Goal: Task Accomplishment & Management: Manage account settings

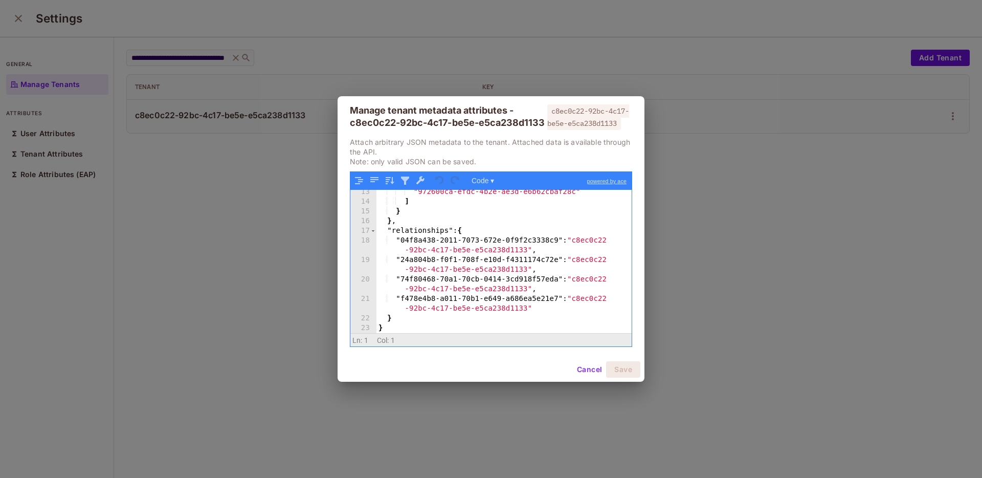
scroll to position [129, 0]
click at [692, 202] on div "Manage tenant metadata attributes - c8ec0c22-92bc-4c17-be5e-e5ca238d1133 c8ec0c…" at bounding box center [491, 239] width 982 height 478
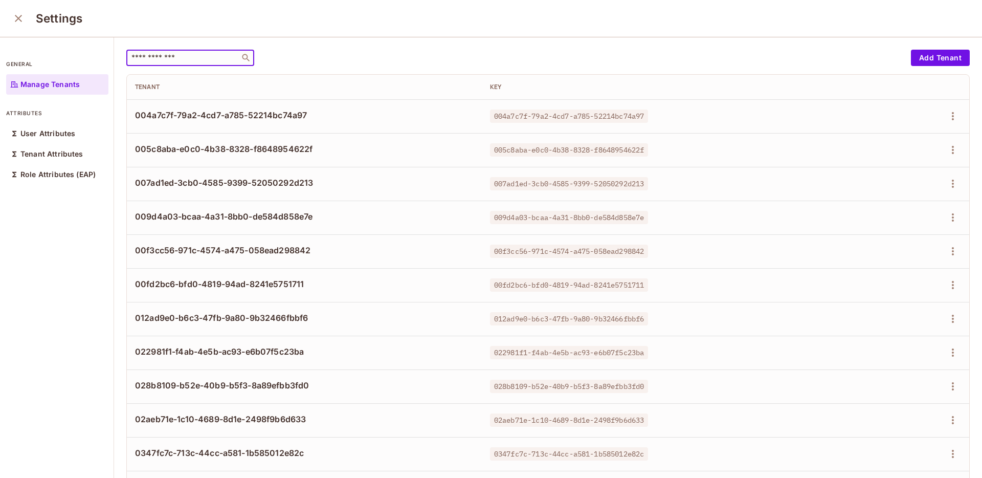
click at [178, 55] on input "text" at bounding box center [182, 58] width 107 height 10
paste input "**********"
type input "**********"
paste input "**********"
type input "**********"
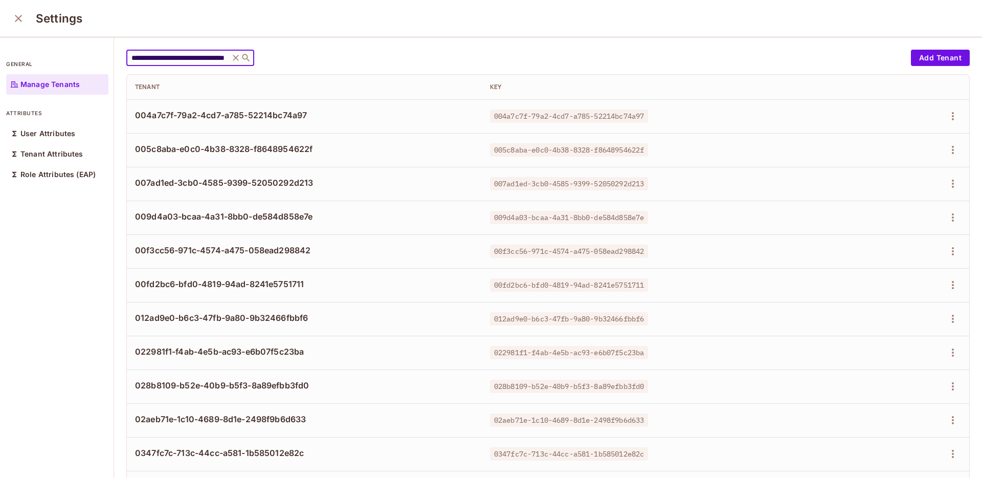
scroll to position [0, 57]
click at [185, 65] on div "​" at bounding box center [190, 58] width 128 height 16
click at [186, 63] on div "​" at bounding box center [190, 58] width 128 height 16
paste input "**********"
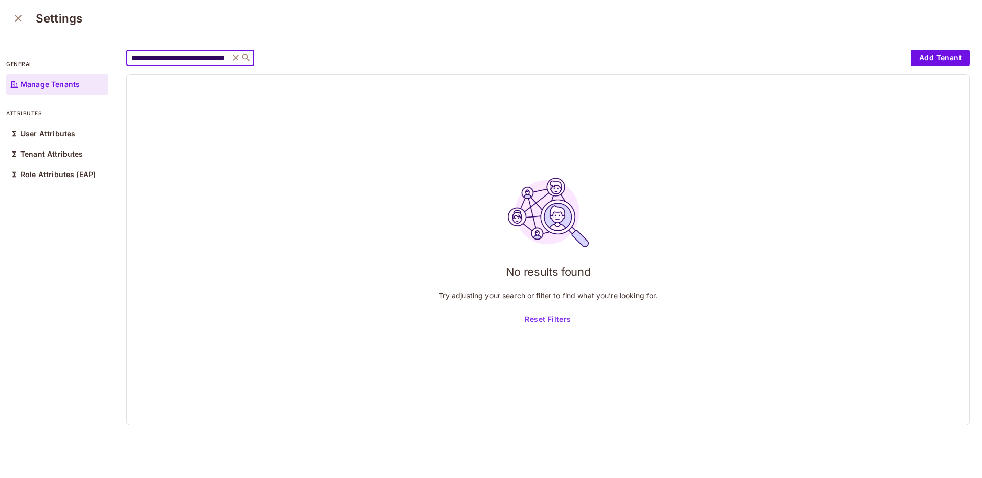
type input "**********"
click at [27, 81] on p "Manage Tenants" at bounding box center [49, 84] width 59 height 8
click at [14, 18] on icon "close" at bounding box center [18, 18] width 12 height 12
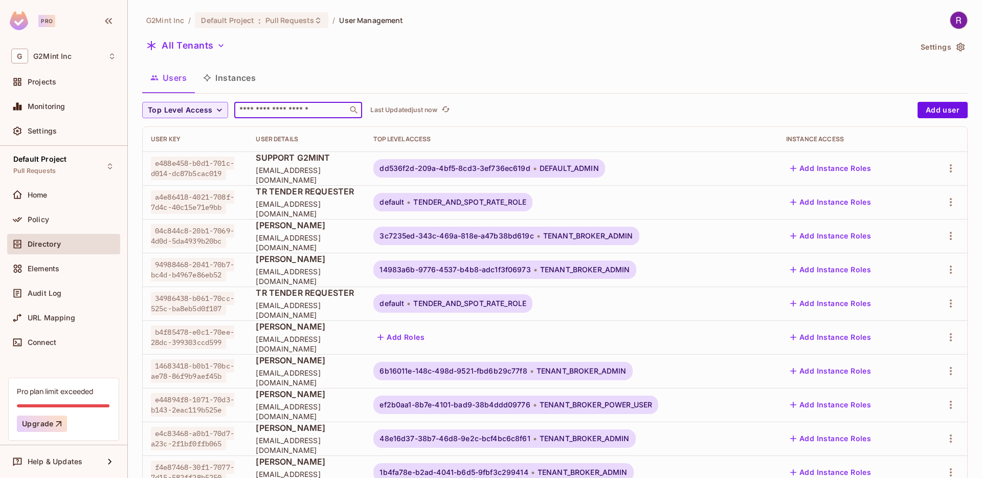
click at [269, 112] on input "text" at bounding box center [290, 110] width 107 height 10
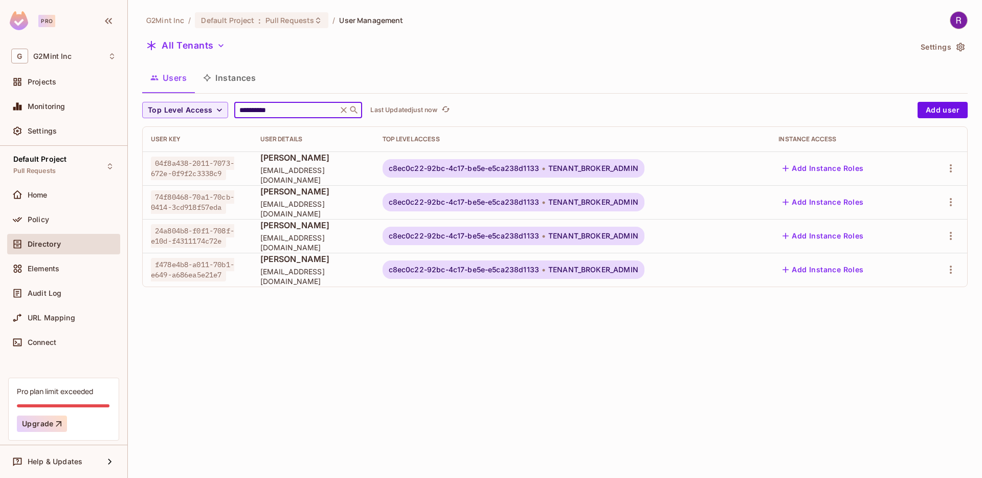
type input "**********"
click at [947, 51] on button "Settings" at bounding box center [942, 47] width 51 height 16
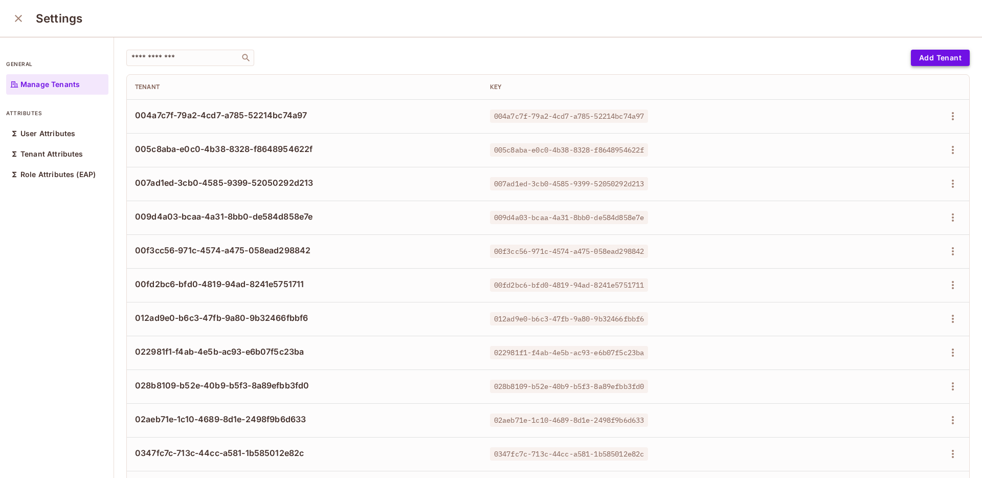
click at [911, 59] on button "Add Tenant" at bounding box center [940, 58] width 59 height 16
click at [184, 56] on input "text" at bounding box center [182, 58] width 107 height 10
paste input "**********"
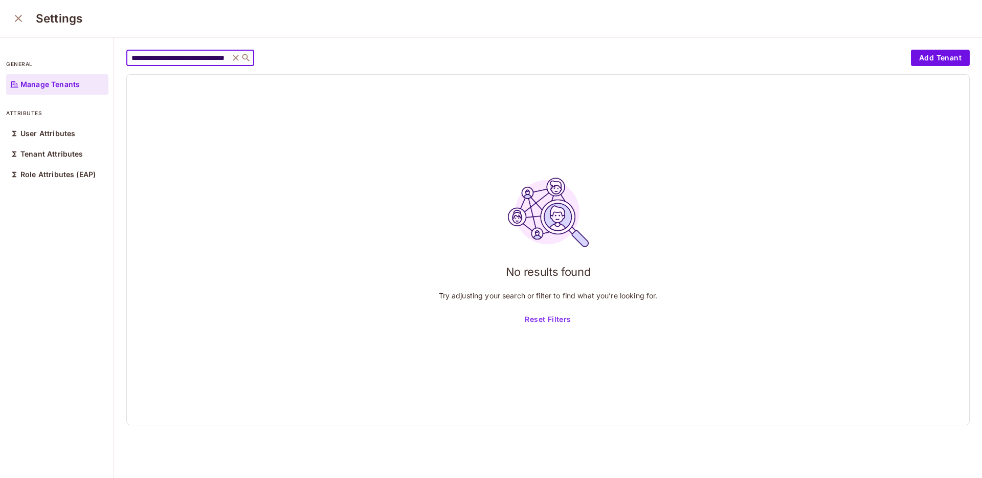
type input "**********"
drag, startPoint x: 327, startPoint y: 60, endPoint x: 289, endPoint y: 61, distance: 38.9
click at [327, 60] on div "**********" at bounding box center [516, 58] width 780 height 16
click at [233, 59] on icon at bounding box center [236, 58] width 6 height 6
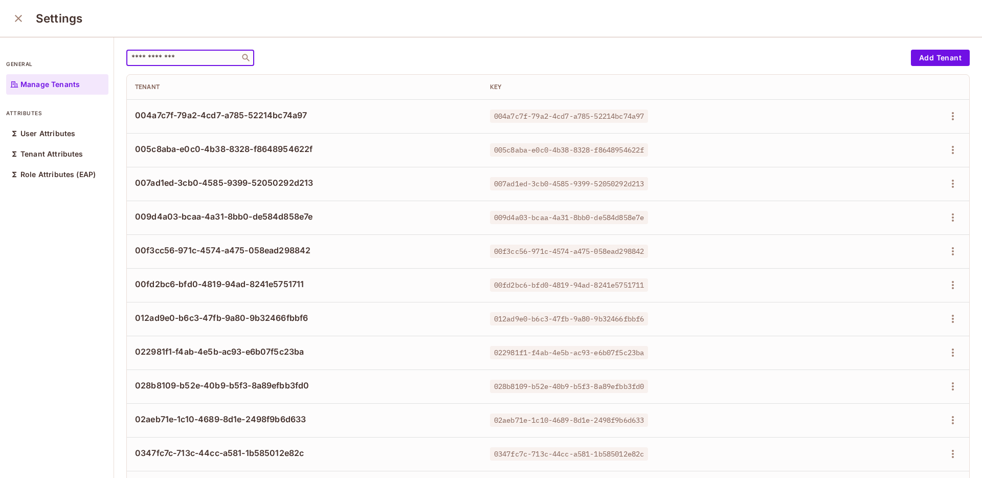
click at [216, 56] on input "text" at bounding box center [182, 58] width 107 height 10
paste input "**********"
type input "**********"
click at [920, 59] on button "Add Tenant" at bounding box center [940, 58] width 59 height 16
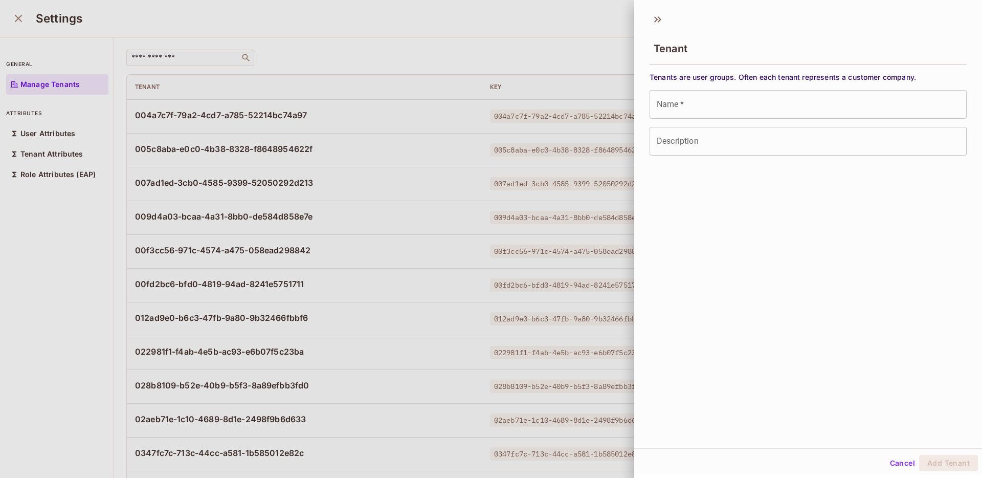
click at [696, 107] on input "Name   *" at bounding box center [808, 104] width 317 height 29
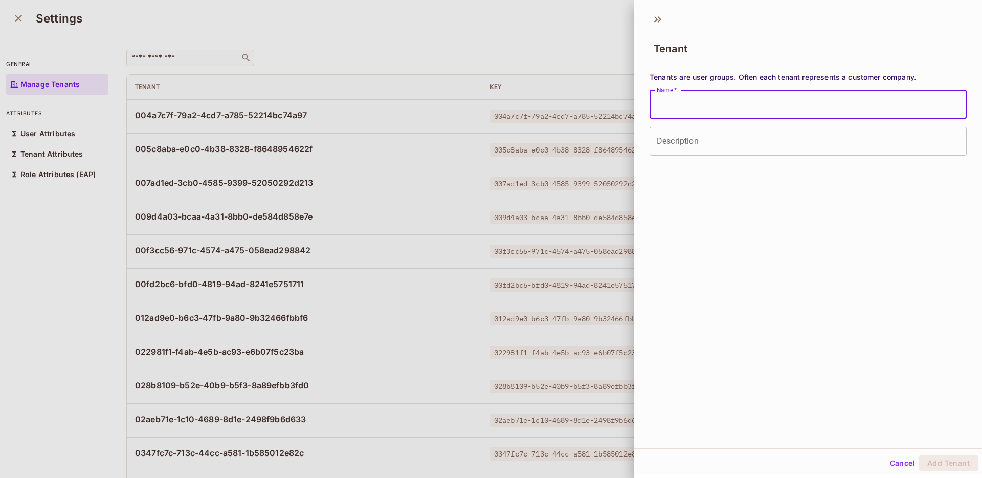
paste input "**********"
type input "**********"
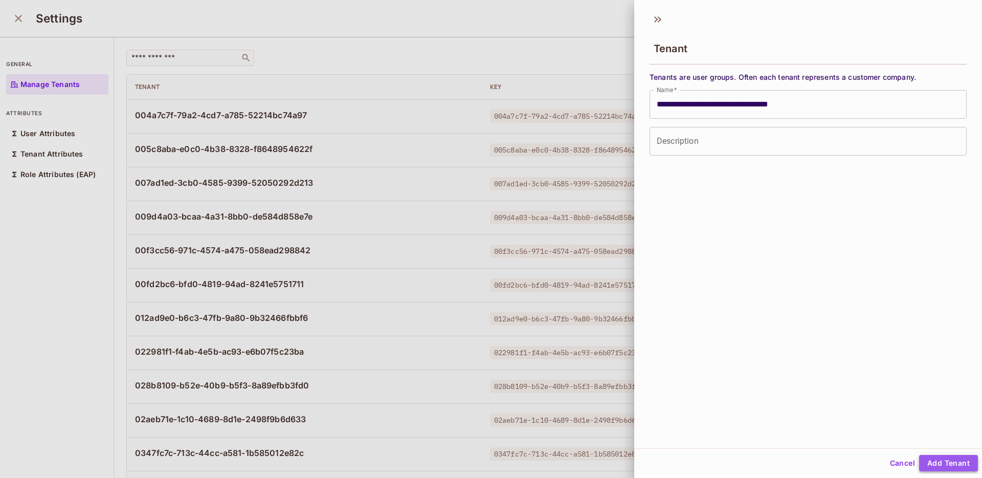
click at [943, 462] on button "Add Tenant" at bounding box center [948, 463] width 59 height 16
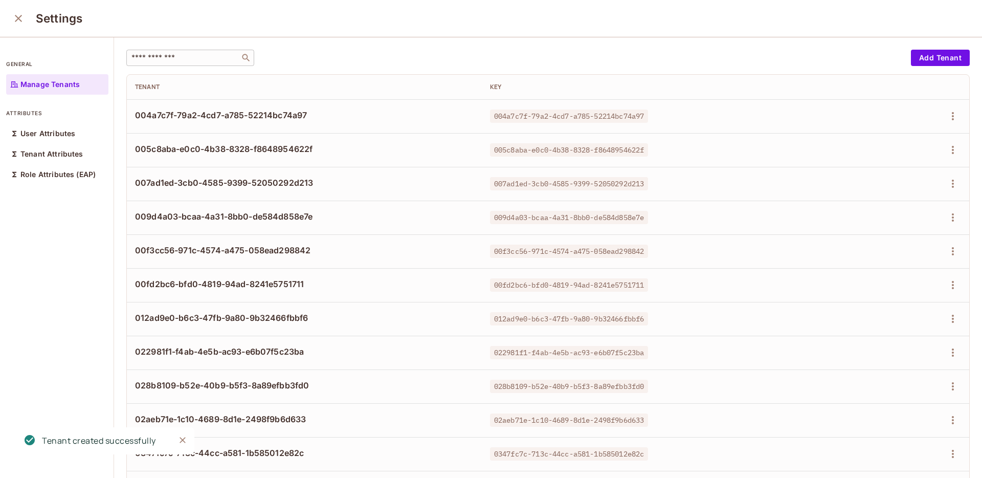
click at [174, 64] on div "​" at bounding box center [190, 58] width 128 height 16
click at [179, 60] on input "text" at bounding box center [182, 58] width 107 height 10
paste input "**********"
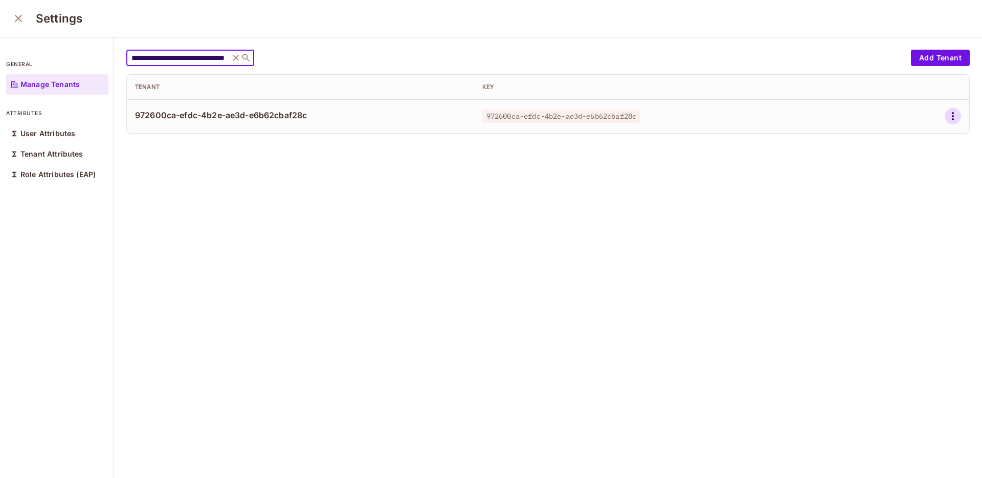
type input "**********"
click at [947, 115] on icon "button" at bounding box center [953, 116] width 12 height 12
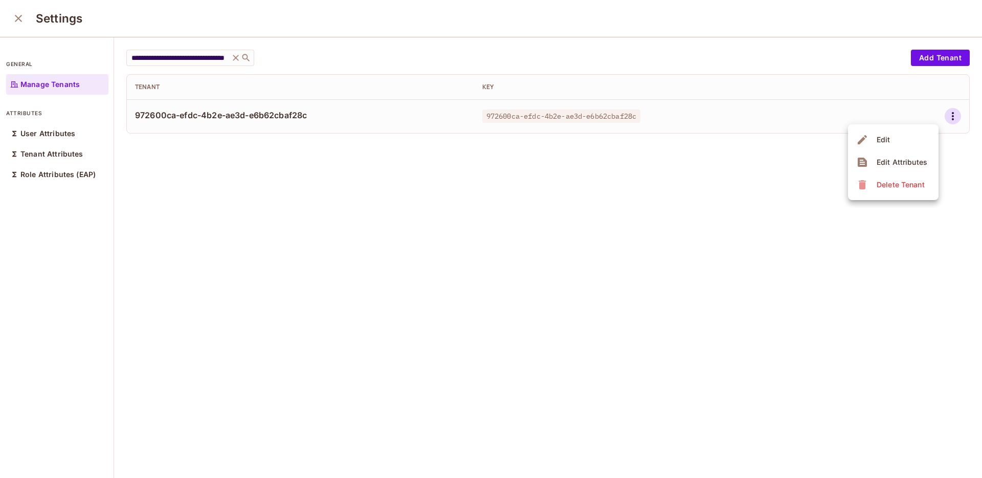
click at [891, 162] on div "Edit Attributes" at bounding box center [902, 162] width 51 height 10
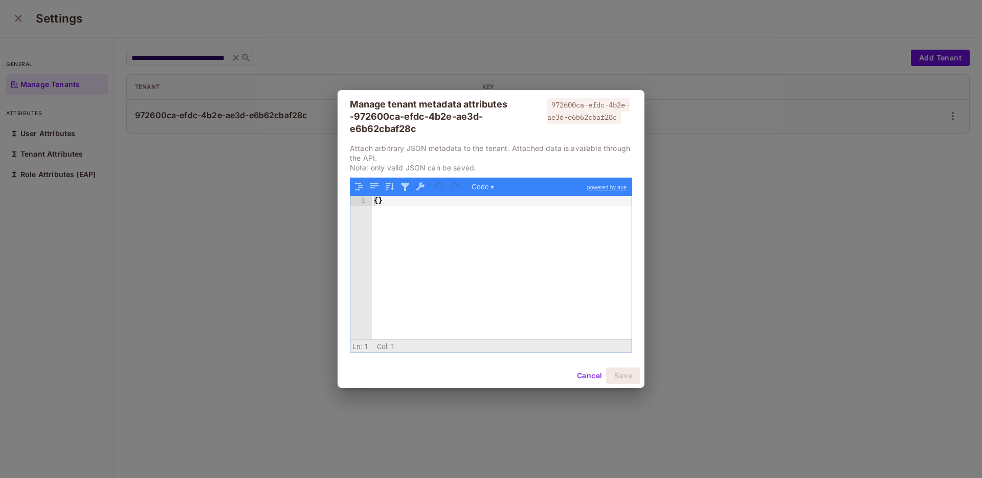
click at [580, 374] on button "Cancel" at bounding box center [589, 375] width 33 height 16
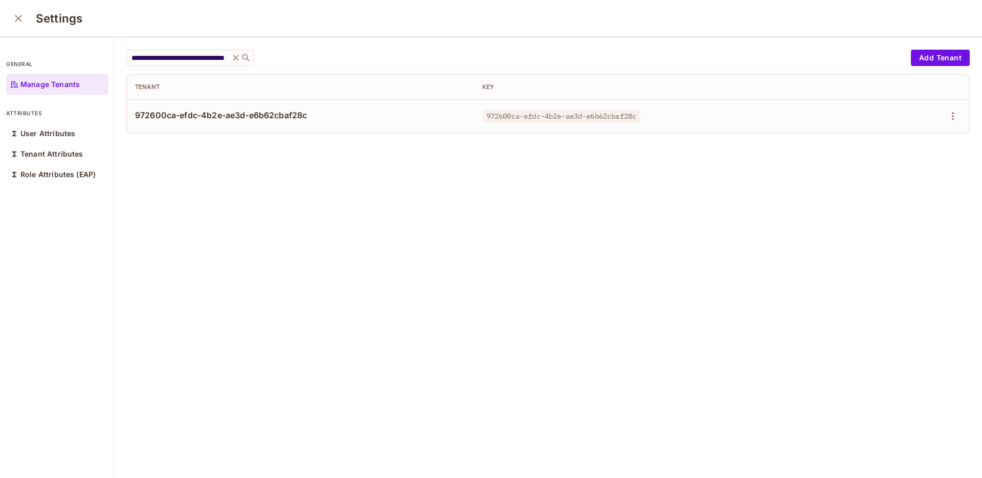
click at [409, 168] on div "**********" at bounding box center [548, 257] width 868 height 441
click at [513, 117] on span "972600ca-efdc-4b2e-ae3d-e6b62cbaf28c" at bounding box center [561, 115] width 158 height 13
click at [945, 114] on button "button" at bounding box center [953, 116] width 16 height 16
click at [895, 165] on div "Edit Attributes" at bounding box center [902, 162] width 51 height 10
click at [237, 58] on icon at bounding box center [236, 58] width 6 height 6
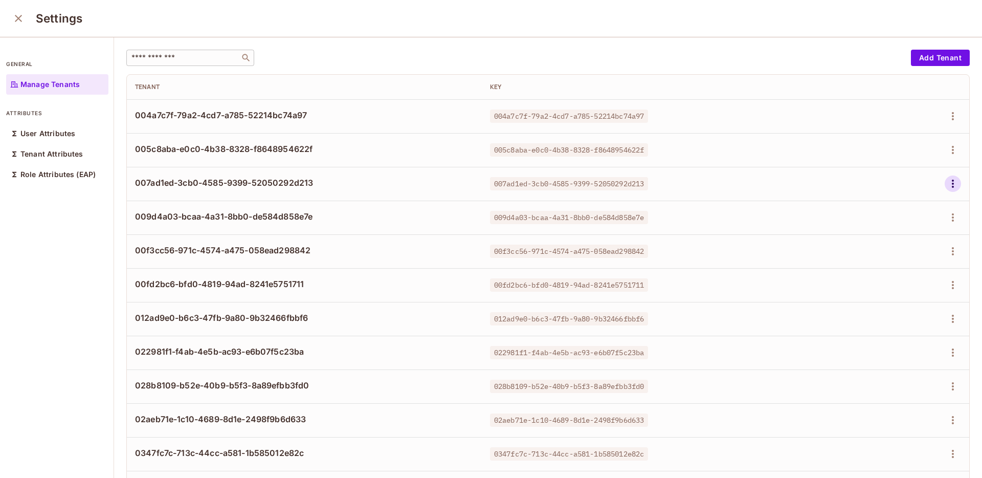
click at [947, 183] on icon "button" at bounding box center [953, 184] width 12 height 12
click at [911, 228] on div "Edit Attributes" at bounding box center [902, 230] width 51 height 10
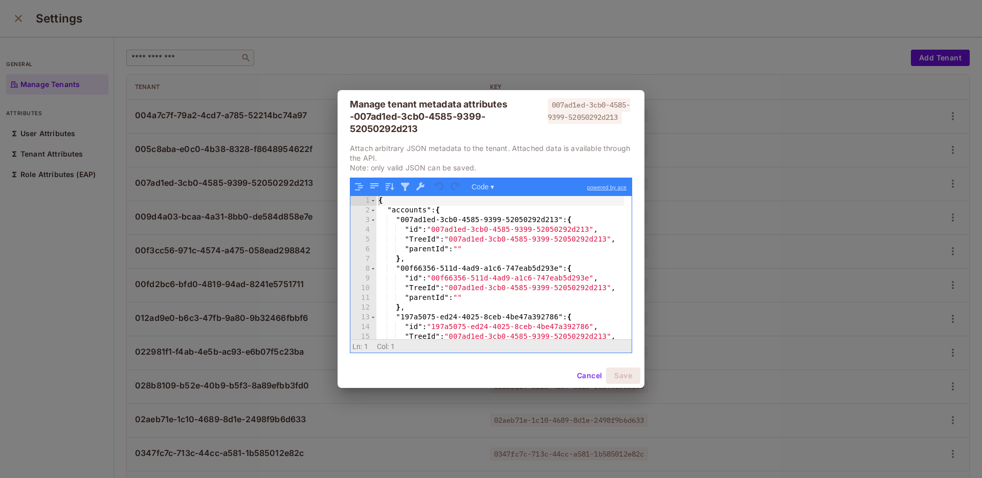
click at [487, 277] on div "{ "accounts" : { "007ad1ed-3cb0-4585-9399-52050292d213" : { "id" : "007ad1ed-3c…" at bounding box center [501, 277] width 248 height 163
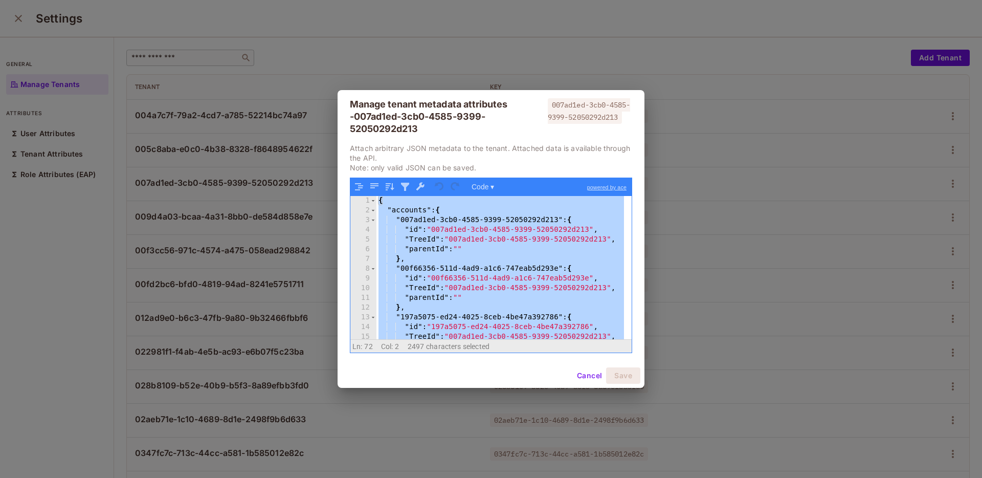
click at [539, 39] on div "Manage tenant metadata attributes - 007ad1ed-3cb0-4585-9399-52050292d213 007ad1…" at bounding box center [491, 239] width 982 height 478
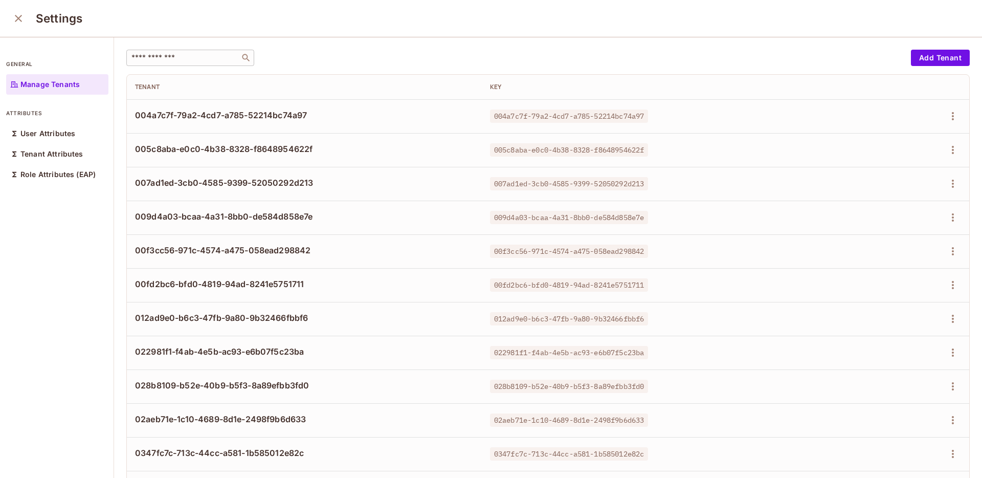
click at [143, 55] on input "text" at bounding box center [182, 58] width 107 height 10
paste input "**********"
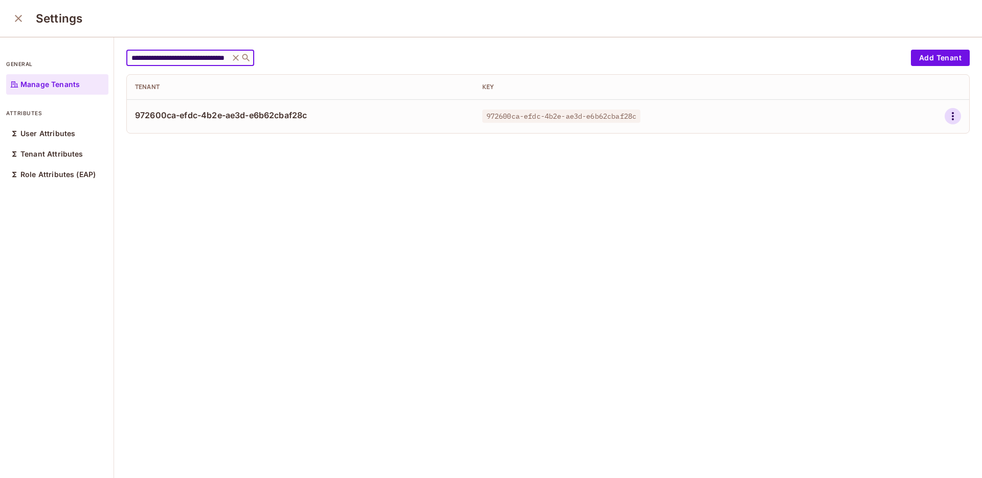
type input "**********"
click at [947, 117] on icon "button" at bounding box center [953, 116] width 12 height 12
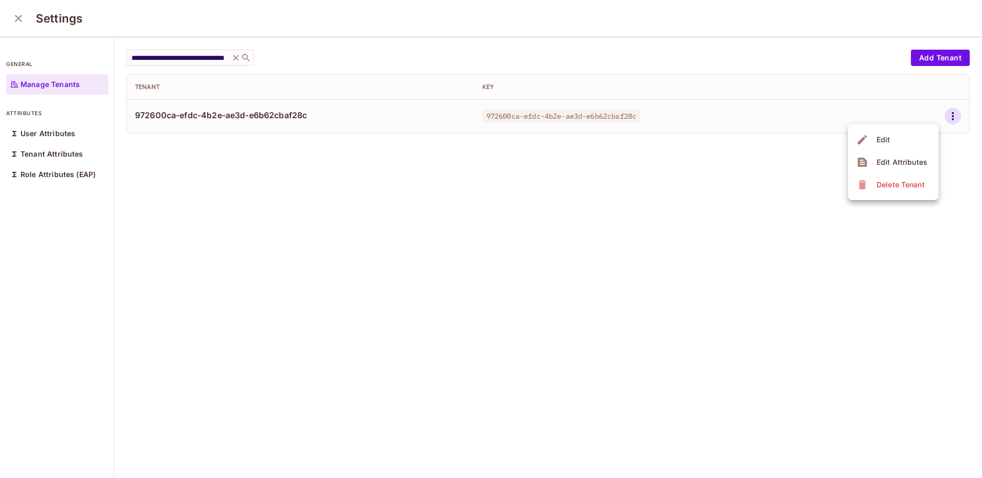
click at [907, 166] on div "Edit Attributes" at bounding box center [902, 162] width 51 height 10
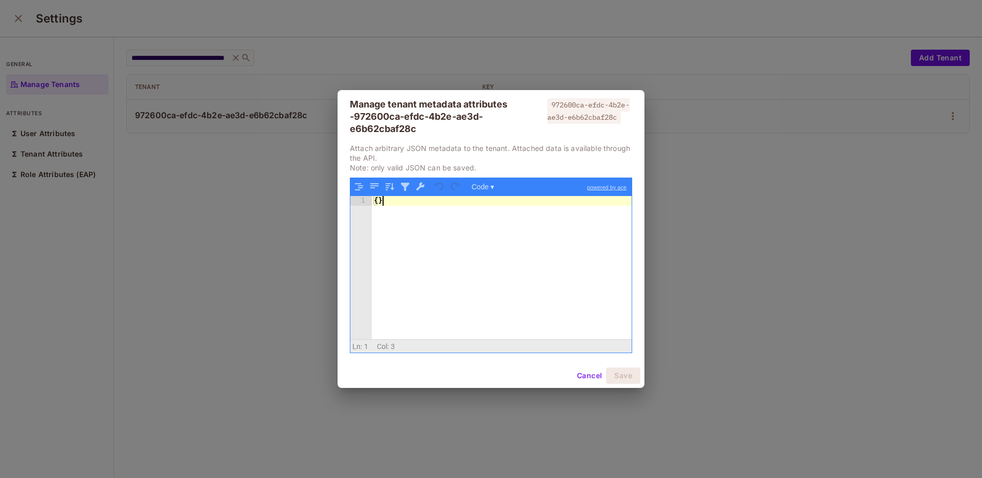
click at [426, 252] on div "{ }" at bounding box center [502, 277] width 260 height 163
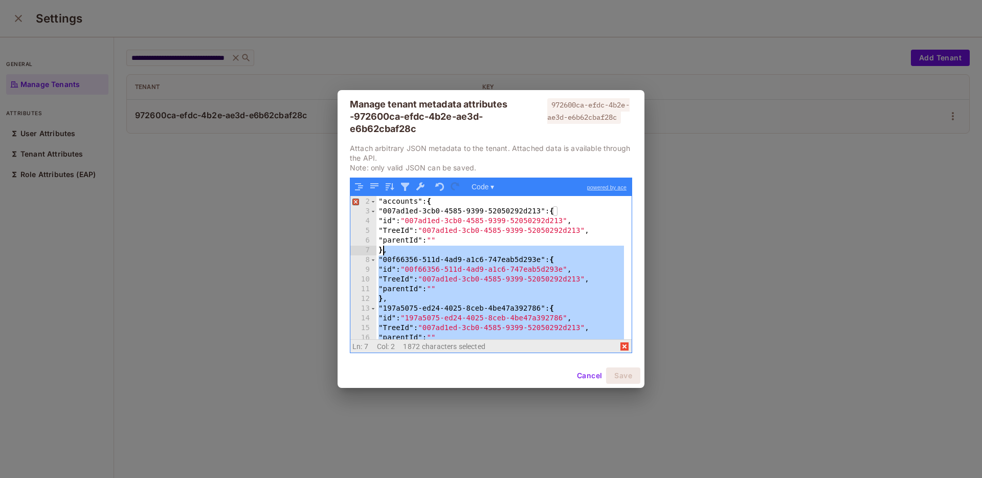
scroll to position [10, 0]
drag, startPoint x: 388, startPoint y: 264, endPoint x: 375, endPoint y: 261, distance: 13.0
click at [375, 261] on div "2 3 4 5 6 7 8 9 10 11 12 13 14 15 16 17 18 "accounts" : { "007ad1ed-3cb0-4585-9…" at bounding box center [490, 267] width 281 height 143
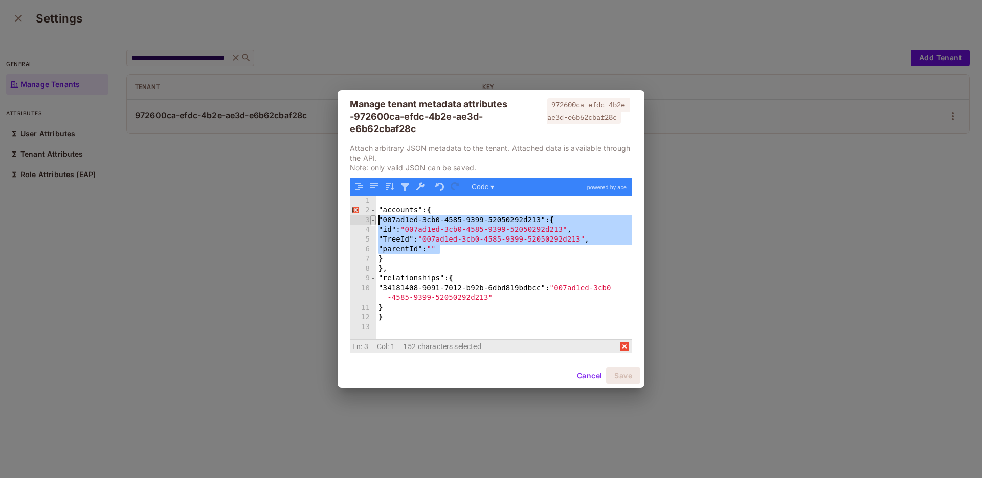
drag, startPoint x: 450, startPoint y: 250, endPoint x: 375, endPoint y: 223, distance: 79.5
click at [375, 223] on div "1 2 3 4 5 6 7 8 9 10 11 12 13 "accounts" : { "007ad1ed-3cb0-4585-9399-52050292d…" at bounding box center [490, 267] width 281 height 143
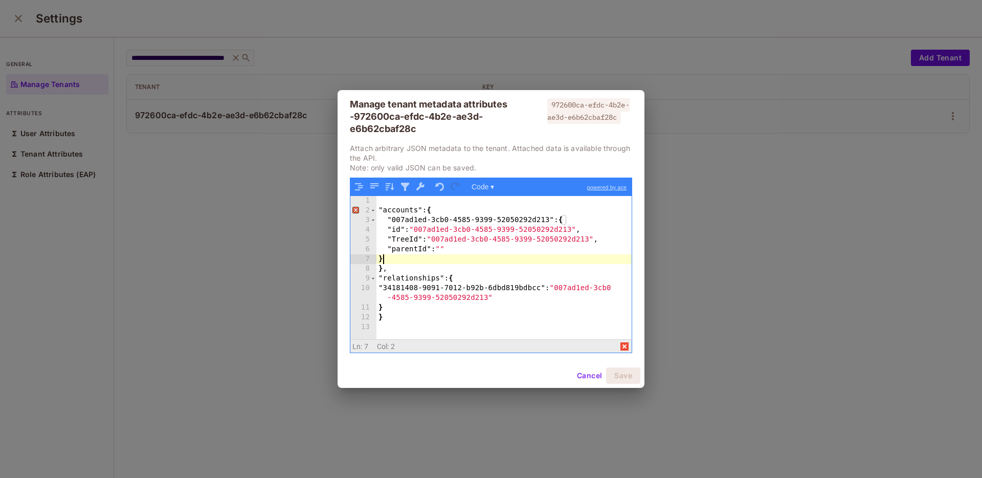
click at [384, 260] on div ""accounts" : { "007ad1ed-3cb0-4585-9399-52050292d213" : { "id" : "007ad1ed-3cb0…" at bounding box center [504, 277] width 255 height 163
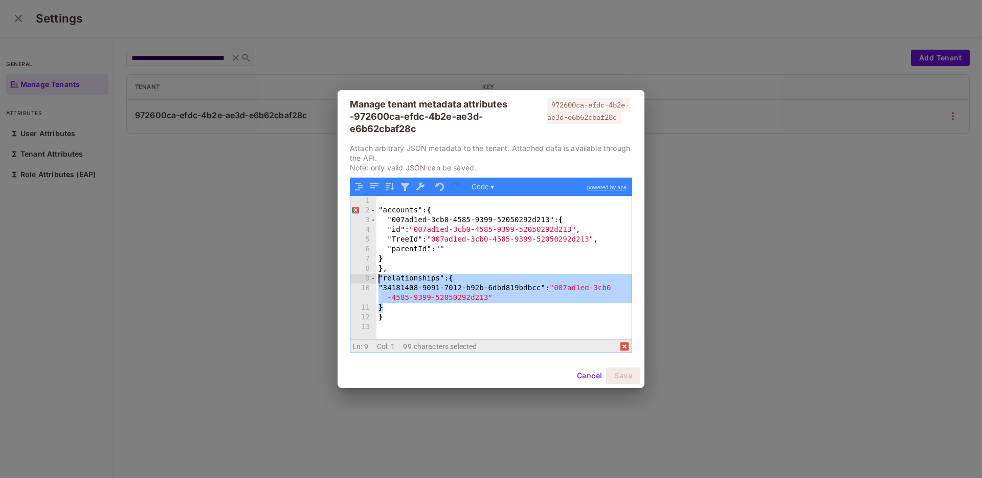
drag, startPoint x: 386, startPoint y: 308, endPoint x: 383, endPoint y: 281, distance: 26.8
click at [379, 281] on div ""accounts" : { "007ad1ed-3cb0-4585-9399-52050292d213" : { "id" : "007ad1ed-3cb0…" at bounding box center [504, 277] width 255 height 163
click at [428, 308] on div ""accounts" : { "007ad1ed-3cb0-4585-9399-52050292d213" : { "id" : "007ad1ed-3cb0…" at bounding box center [504, 277] width 255 height 163
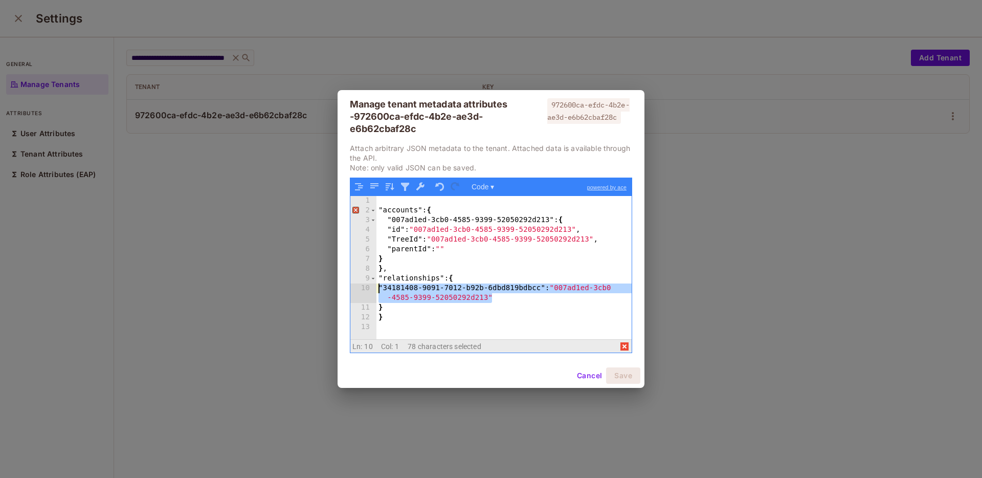
drag, startPoint x: 397, startPoint y: 293, endPoint x: 347, endPoint y: 293, distance: 50.6
click at [347, 293] on div "Attach arbitrary JSON metadata to the tenant. Attached data is available throug…" at bounding box center [491, 253] width 307 height 220
click at [383, 305] on div ""accounts" : { "007ad1ed-3cb0-4585-9399-52050292d213" : { "id" : "007ad1ed-3cb0…" at bounding box center [504, 277] width 255 height 163
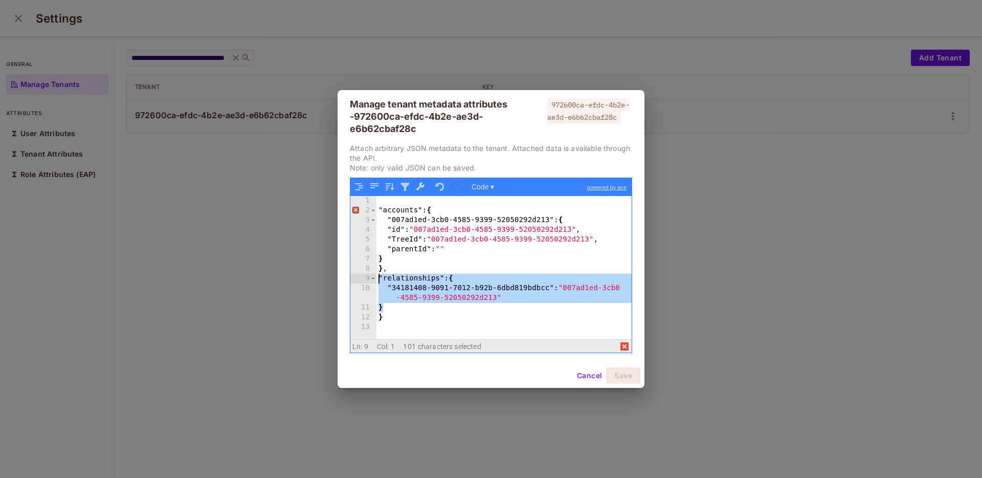
drag, startPoint x: 388, startPoint y: 308, endPoint x: 378, endPoint y: 279, distance: 30.9
click at [378, 279] on div ""accounts" : { "007ad1ed-3cb0-4585-9399-52050292d213" : { "id" : "007ad1ed-3cb0…" at bounding box center [504, 277] width 255 height 163
click at [407, 264] on div ""accounts" : { "007ad1ed-3cb0-4585-9399-52050292d213" : { "id" : "007ad1ed-3cb0…" at bounding box center [504, 277] width 255 height 163
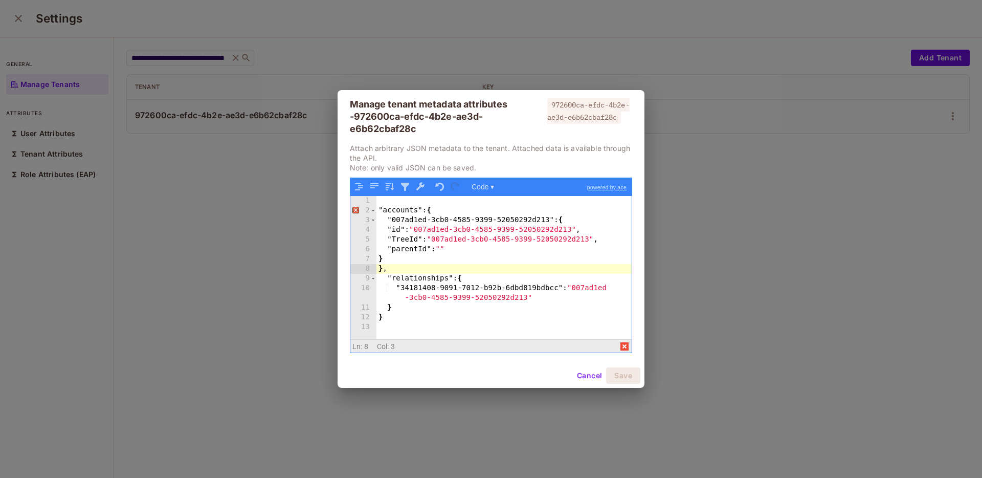
click at [387, 278] on div ""accounts" : { "007ad1ed-3cb0-4585-9399-52050292d213" : { "id" : "007ad1ed-3cb0…" at bounding box center [504, 277] width 255 height 163
click at [409, 256] on div ""accounts" : { "007ad1ed-3cb0-4585-9399-52050292d213" : { "id" : "007ad1ed-3cb0…" at bounding box center [504, 277] width 255 height 163
click at [467, 255] on div ""accounts" : { "007ad1ed-3cb0-4585-9399-52050292d213" : { "id" : "007ad1ed-3cb0…" at bounding box center [504, 277] width 255 height 163
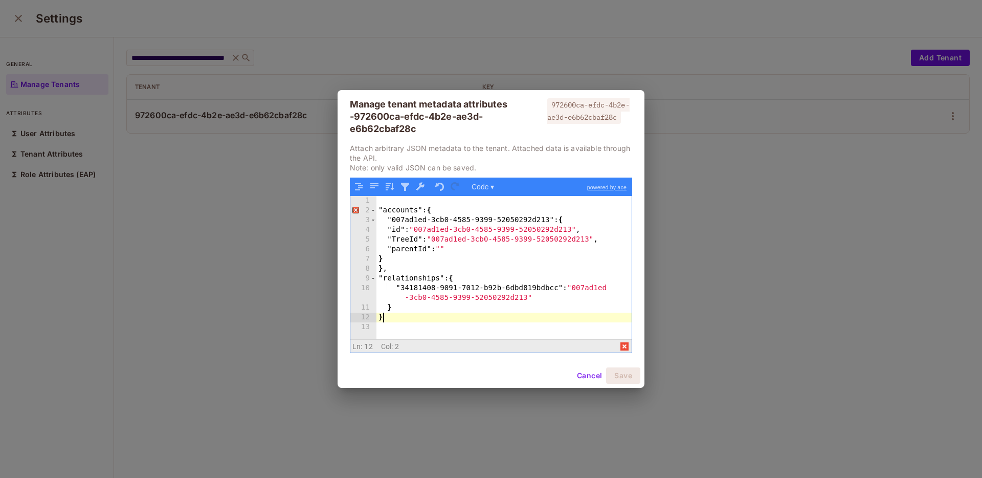
drag, startPoint x: 393, startPoint y: 320, endPoint x: 395, endPoint y: 315, distance: 6.0
click at [393, 320] on div ""accounts" : { "007ad1ed-3cb0-4585-9399-52050292d213" : { "id" : "007ad1ed-3cb0…" at bounding box center [504, 277] width 255 height 163
click at [394, 267] on div ""accounts" : { "007ad1ed-3cb0-4585-9399-52050292d213" : { "id" : "007ad1ed-3cb0…" at bounding box center [504, 277] width 255 height 163
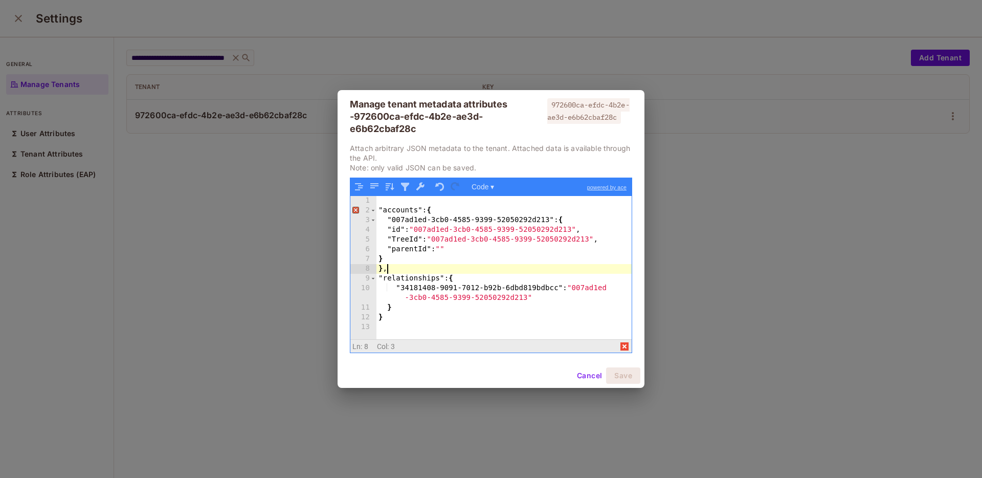
click at [397, 266] on div ""accounts" : { "007ad1ed-3cb0-4585-9399-52050292d213" : { "id" : "007ad1ed-3cb0…" at bounding box center [504, 277] width 255 height 163
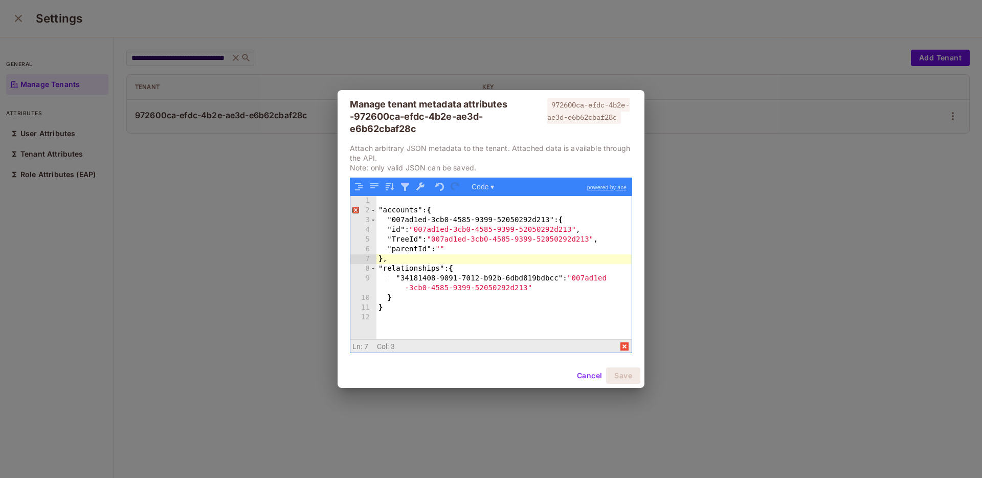
click at [406, 262] on div ""accounts" : { "007ad1ed-3cb0-4585-9399-52050292d213" : { "id" : "007ad1ed-3cb0…" at bounding box center [504, 277] width 255 height 163
click at [429, 322] on div ""accounts" : { "007ad1ed-3cb0-4585-9399-52050292d213" : { "id" : "007ad1ed-3cb0…" at bounding box center [504, 277] width 255 height 163
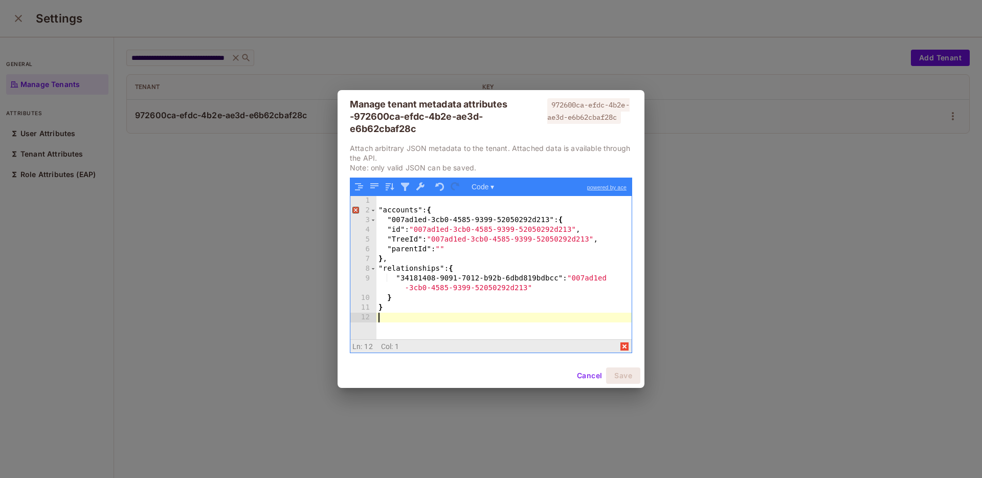
click at [380, 209] on div ""accounts" : { "007ad1ed-3cb0-4585-9399-52050292d213" : { "id" : "007ad1ed-3cb0…" at bounding box center [504, 277] width 255 height 163
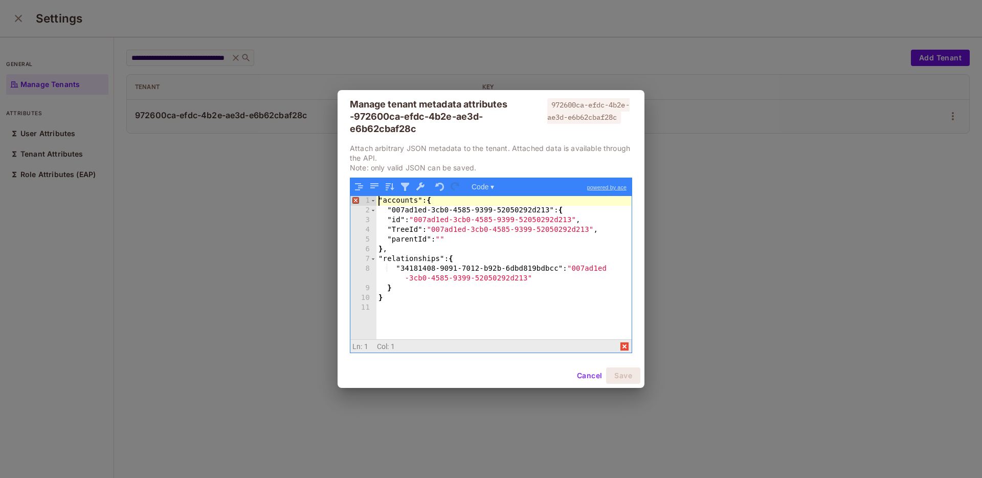
click at [428, 299] on div ""accounts" : { "007ad1ed-3cb0-4585-9399-52050292d213" : { "id" : "007ad1ed-3cb0…" at bounding box center [504, 277] width 255 height 163
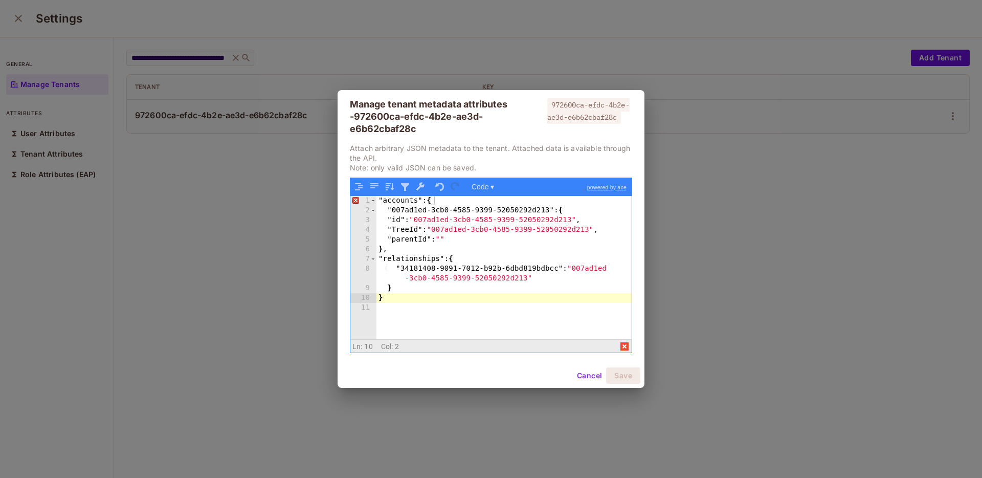
click at [463, 237] on div ""accounts" : { "007ad1ed-3cb0-4585-9399-52050292d213" : { "id" : "007ad1ed-3cb0…" at bounding box center [504, 277] width 255 height 163
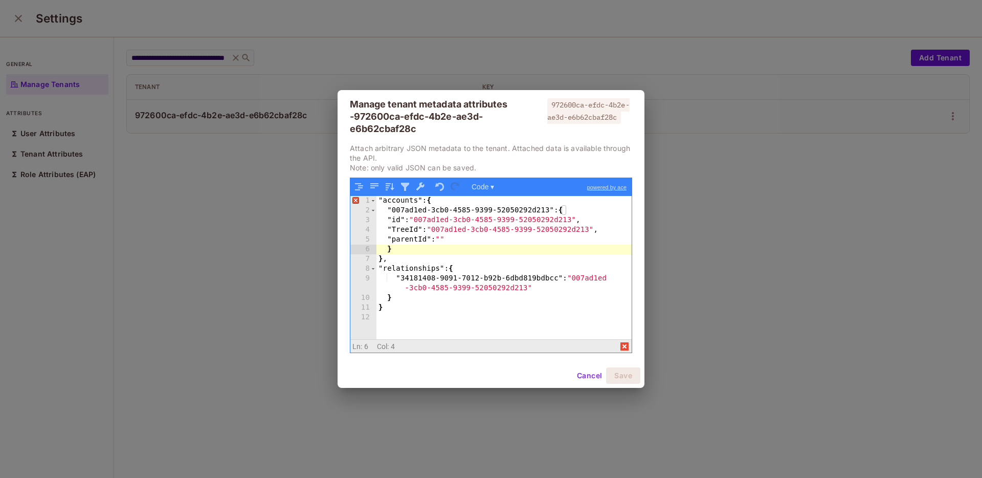
click at [448, 248] on div ""accounts" : { "007ad1ed-3cb0-4585-9399-52050292d213" : { "id" : "007ad1ed-3cb0…" at bounding box center [504, 277] width 255 height 163
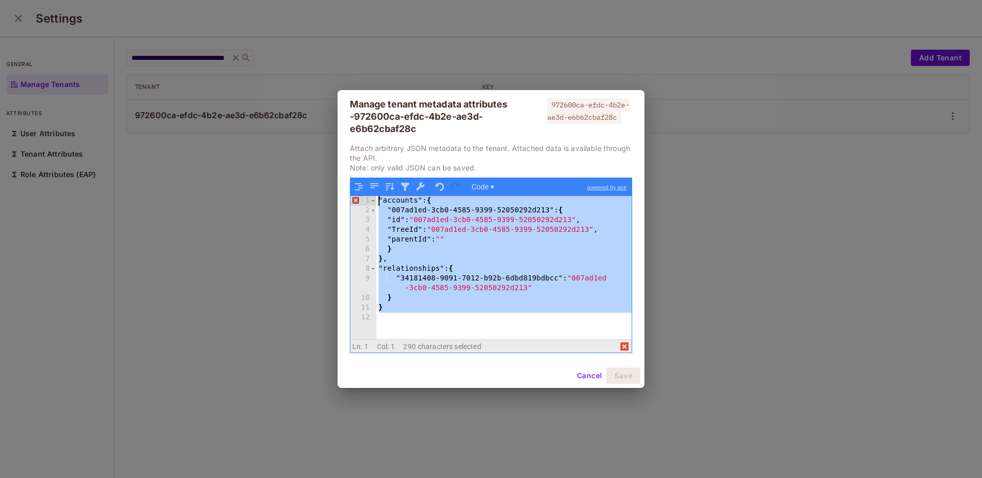
drag, startPoint x: 385, startPoint y: 302, endPoint x: 377, endPoint y: 152, distance: 150.1
click at [373, 149] on div "Attach arbitrary JSON metadata to the tenant. Attached data is available throug…" at bounding box center [491, 248] width 282 height 210
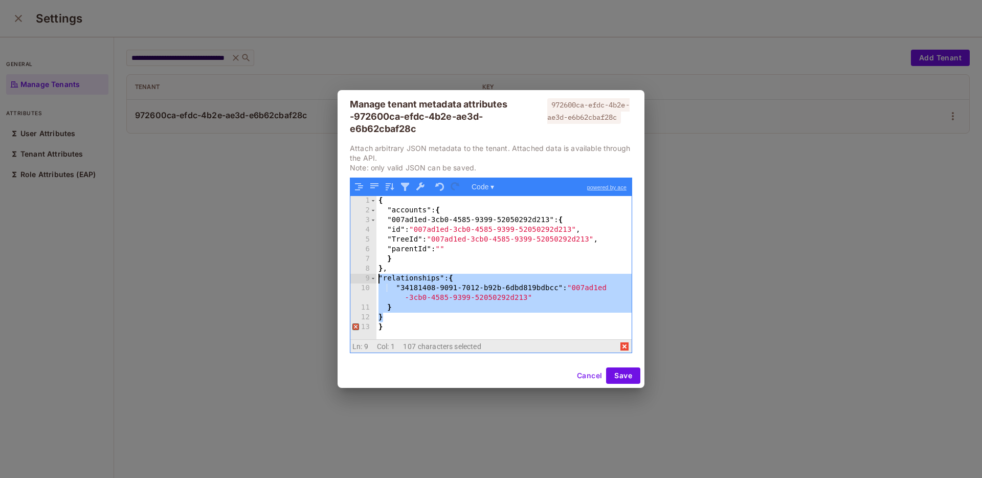
drag, startPoint x: 385, startPoint y: 319, endPoint x: 379, endPoint y: 280, distance: 39.9
click at [378, 279] on div "{ "accounts" : { "007ad1ed-3cb0-4585-9399-52050292d213" : { "id" : "007ad1ed-3c…" at bounding box center [504, 277] width 255 height 163
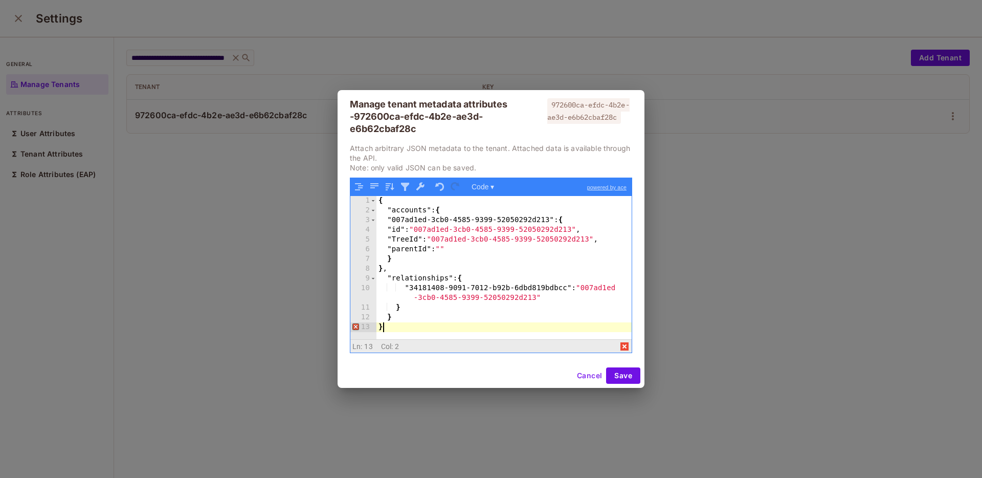
click at [418, 323] on div "{ "accounts" : { "007ad1ed-3cb0-4585-9399-52050292d213" : { "id" : "007ad1ed-3c…" at bounding box center [504, 277] width 255 height 163
click at [397, 264] on div "{ "accounts" : { "007ad1ed-3cb0-4585-9399-52050292d213" : { "id" : "007ad1ed-3c…" at bounding box center [504, 277] width 255 height 163
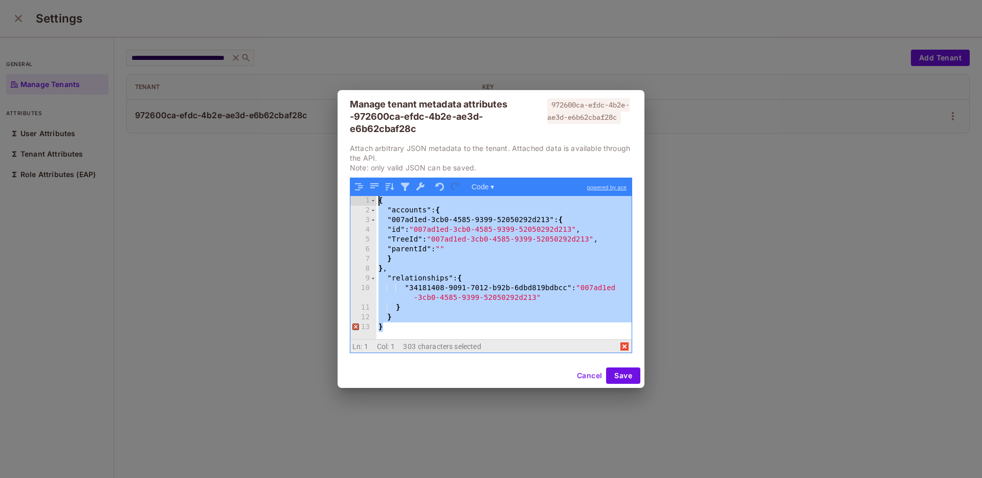
drag, startPoint x: 380, startPoint y: 281, endPoint x: 361, endPoint y: 194, distance: 89.5
click at [361, 194] on div "1 2 3 4 5 6 7 8 9 10 11 12 13 { "accounts" : { "007ad1ed-3cb0-4585-9399-5205029…" at bounding box center [490, 265] width 281 height 174
click at [493, 316] on div "{ "accounts" : { "007ad1ed-3cb0-4585-9399-52050292d213" : { "id" : "007ad1ed-3c…" at bounding box center [504, 277] width 255 height 163
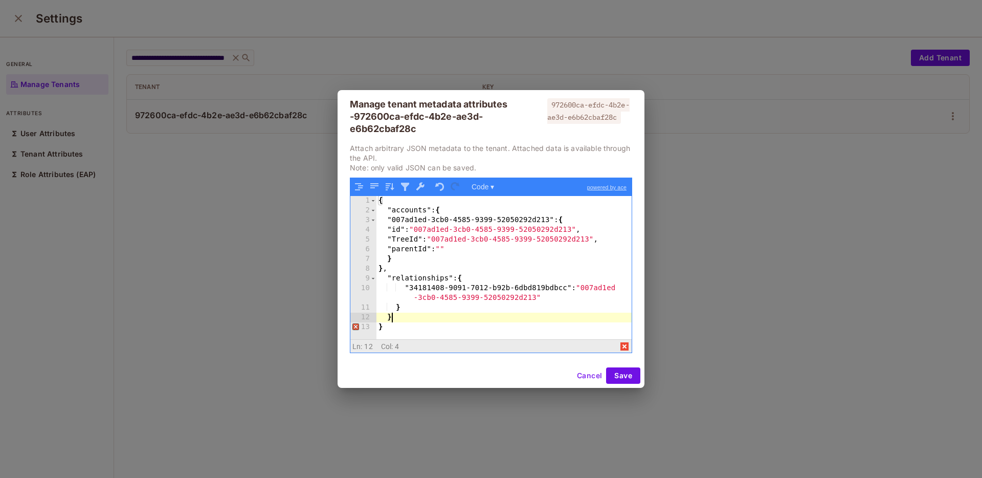
click at [480, 323] on div "{ "accounts" : { "007ad1ed-3cb0-4585-9399-52050292d213" : { "id" : "007ad1ed-3c…" at bounding box center [504, 277] width 255 height 163
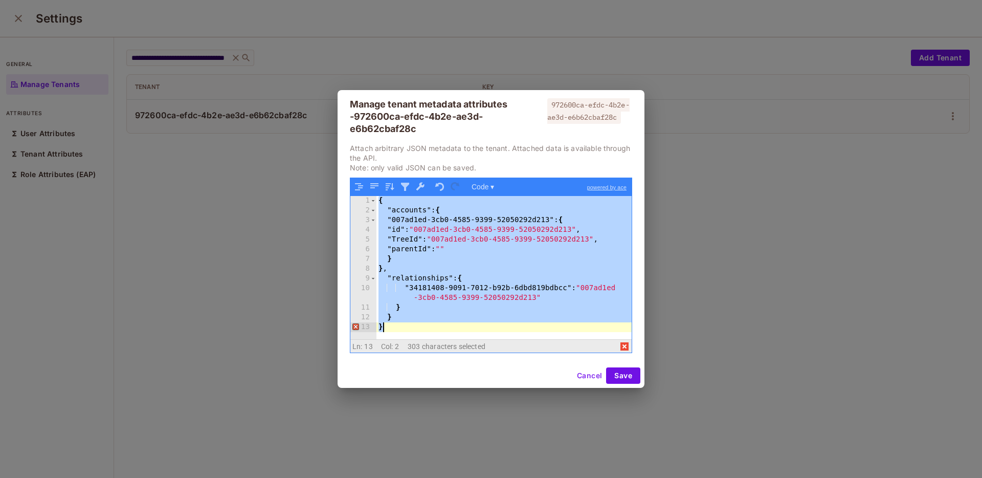
click at [444, 311] on div "{ "accounts" : { "007ad1ed-3cb0-4585-9399-52050292d213" : { "id" : "007ad1ed-3c…" at bounding box center [504, 277] width 255 height 163
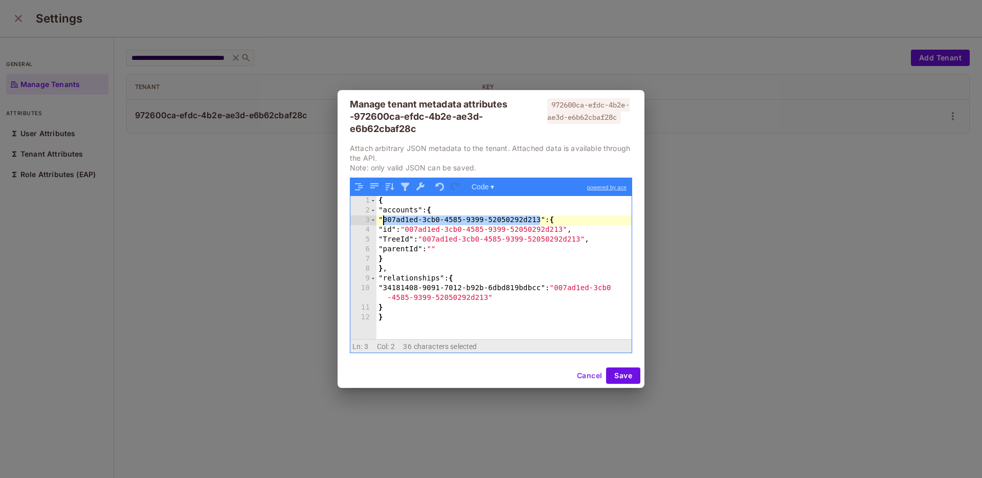
drag, startPoint x: 540, startPoint y: 216, endPoint x: 383, endPoint y: 218, distance: 156.6
click at [383, 219] on div "{ "accounts" : { "007ad1ed-3cb0-4585-9399-52050292d213" : { "id" : "007ad1ed-3c…" at bounding box center [504, 277] width 255 height 163
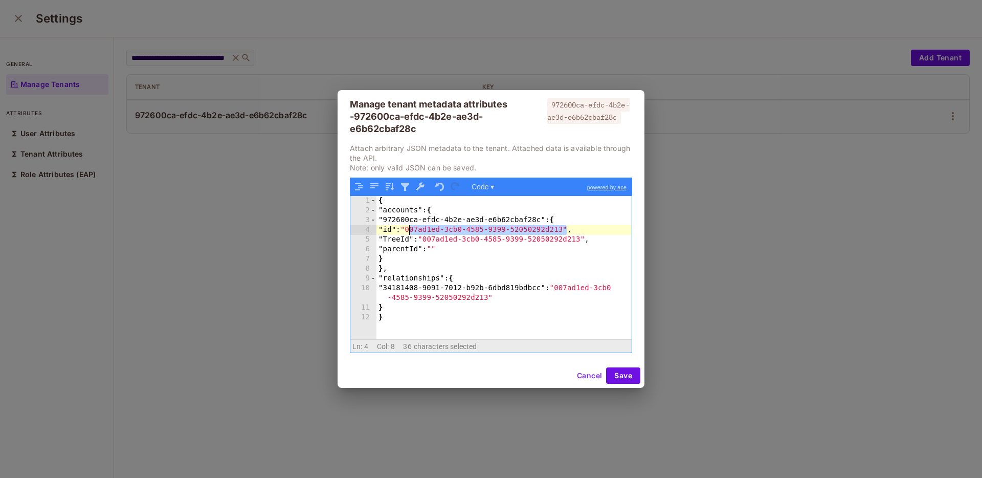
drag, startPoint x: 567, startPoint y: 228, endPoint x: 410, endPoint y: 229, distance: 157.6
click at [410, 229] on div "{ "accounts" : { "972600ca-efdc-4b2e-ae3d-e6b62cbaf28c" : { "id" : "007ad1ed-3c…" at bounding box center [504, 277] width 255 height 163
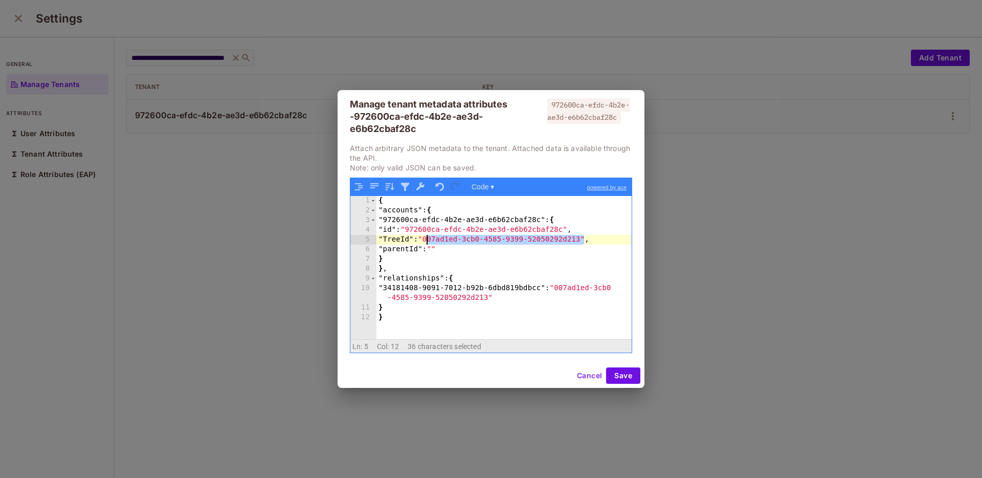
drag, startPoint x: 524, startPoint y: 237, endPoint x: 428, endPoint y: 238, distance: 96.7
click at [428, 238] on div "{ "accounts" : { "972600ca-efdc-4b2e-ae3d-e6b62cbaf28c" : { "id" : "972600ca-ef…" at bounding box center [504, 277] width 255 height 163
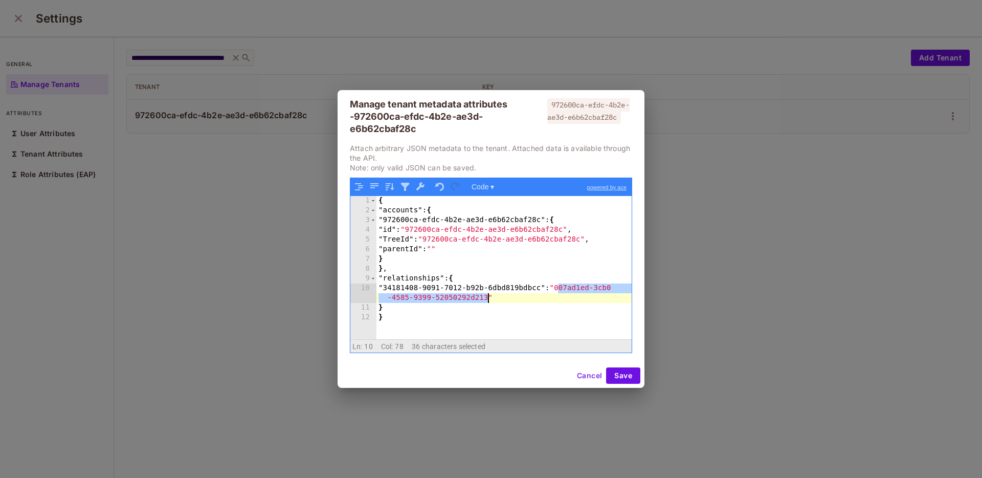
drag, startPoint x: 558, startPoint y: 287, endPoint x: 487, endPoint y: 295, distance: 72.1
click at [487, 295] on div "{ "accounts" : { "972600ca-efdc-4b2e-ae3d-e6b62cbaf28c" : { "id" : "972600ca-ef…" at bounding box center [504, 277] width 255 height 163
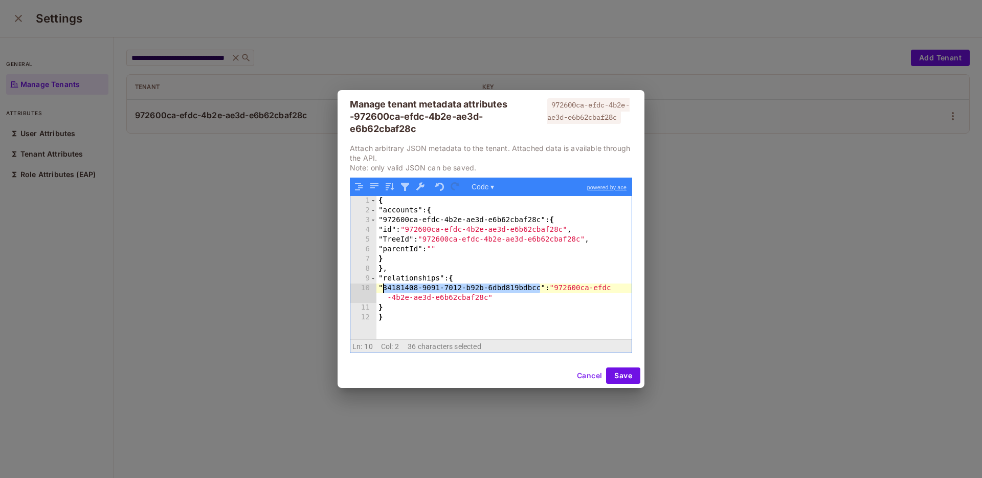
drag, startPoint x: 541, startPoint y: 286, endPoint x: 384, endPoint y: 288, distance: 156.5
click at [384, 288] on div "{ "accounts" : { "972600ca-efdc-4b2e-ae3d-e6b62cbaf28c" : { "id" : "972600ca-ef…" at bounding box center [504, 277] width 255 height 163
click at [622, 375] on button "Save" at bounding box center [623, 375] width 34 height 16
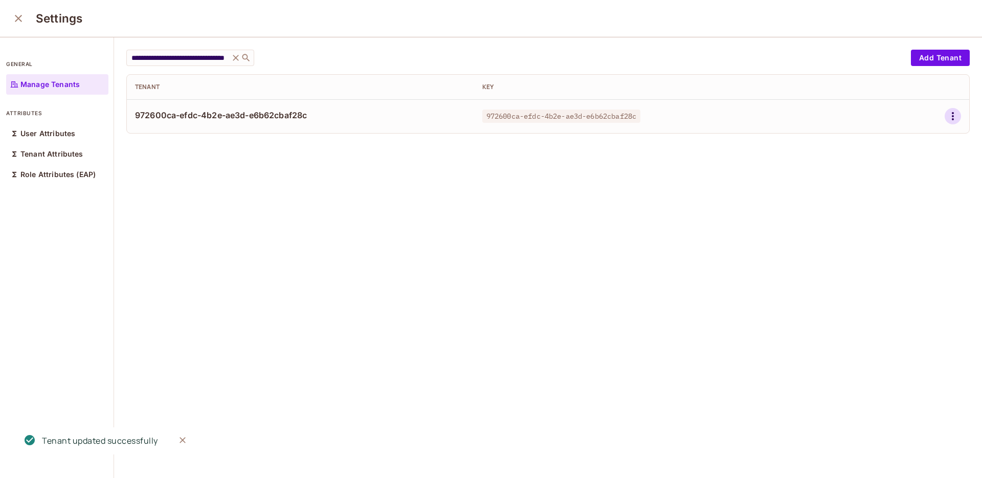
click at [947, 118] on icon "button" at bounding box center [953, 116] width 12 height 12
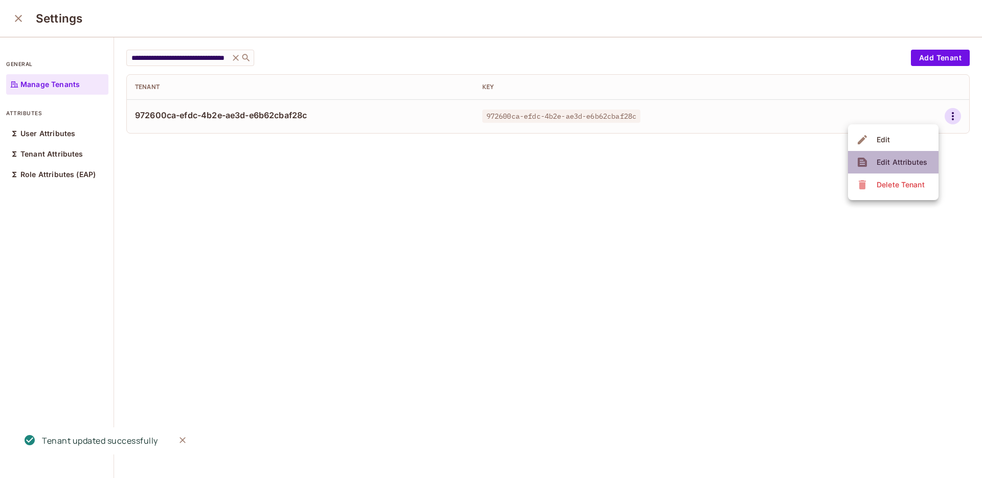
click at [890, 166] on div "Edit Attributes" at bounding box center [902, 162] width 51 height 10
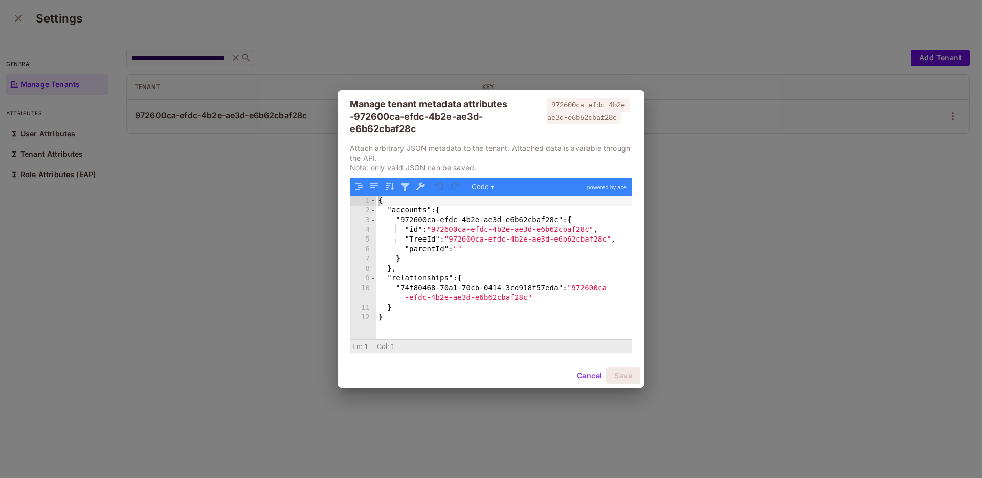
click at [525, 70] on div "Manage tenant metadata attributes - 972600ca-efdc-4b2e-ae3d-e6b62cbaf28c 972600…" at bounding box center [491, 239] width 982 height 478
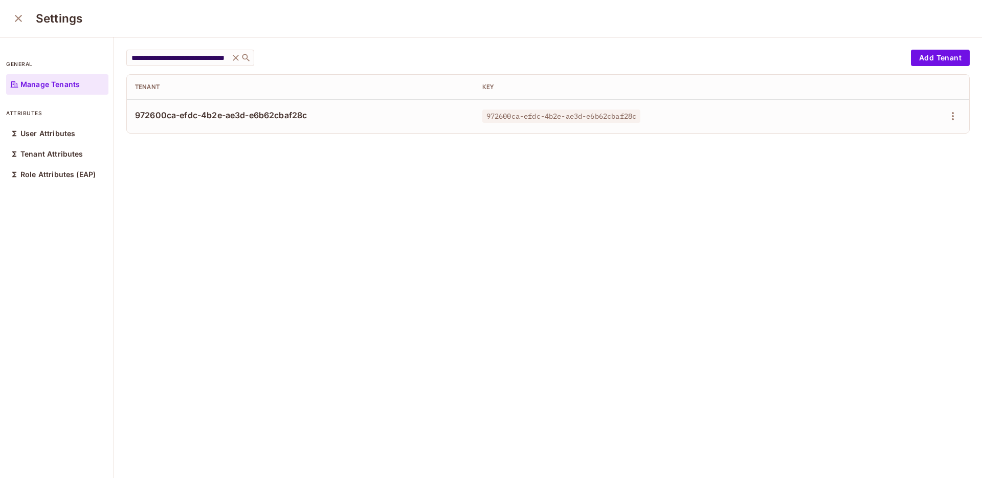
click at [215, 114] on span "972600ca-efdc-4b2e-ae3d-e6b62cbaf28c" at bounding box center [300, 114] width 331 height 11
copy div "972600ca-efdc-4b2e-ae3d-e6b62cbaf28c"
click at [404, 58] on div "**********" at bounding box center [516, 58] width 780 height 16
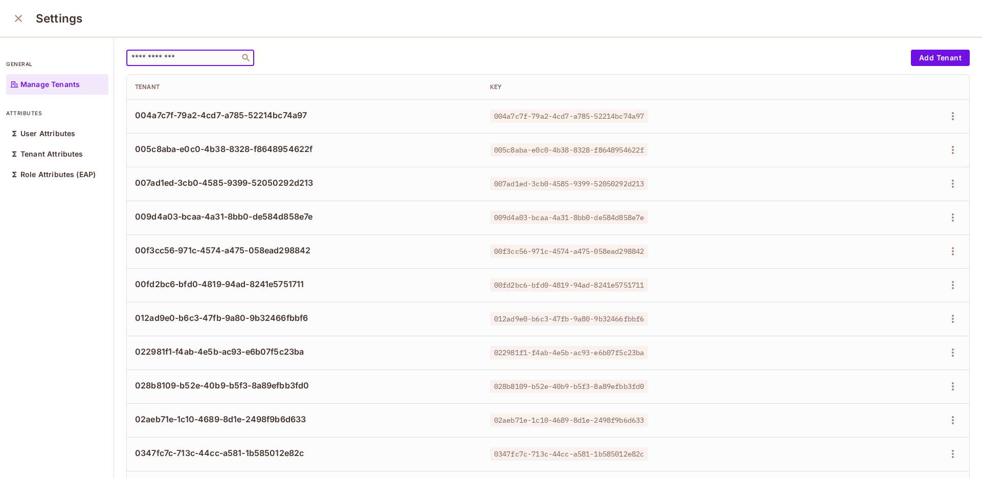
click at [173, 56] on input "text" at bounding box center [182, 58] width 107 height 10
paste input "**********"
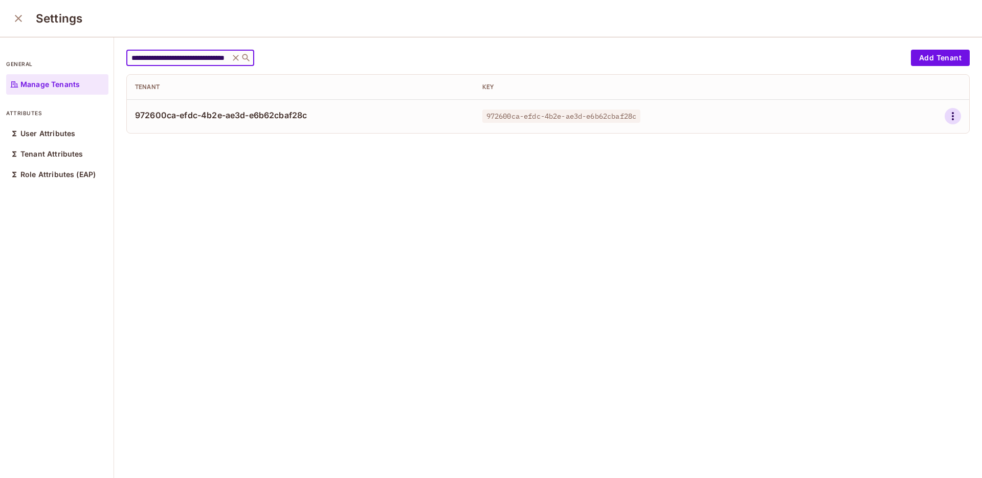
type input "**********"
click at [947, 113] on icon "button" at bounding box center [953, 116] width 12 height 12
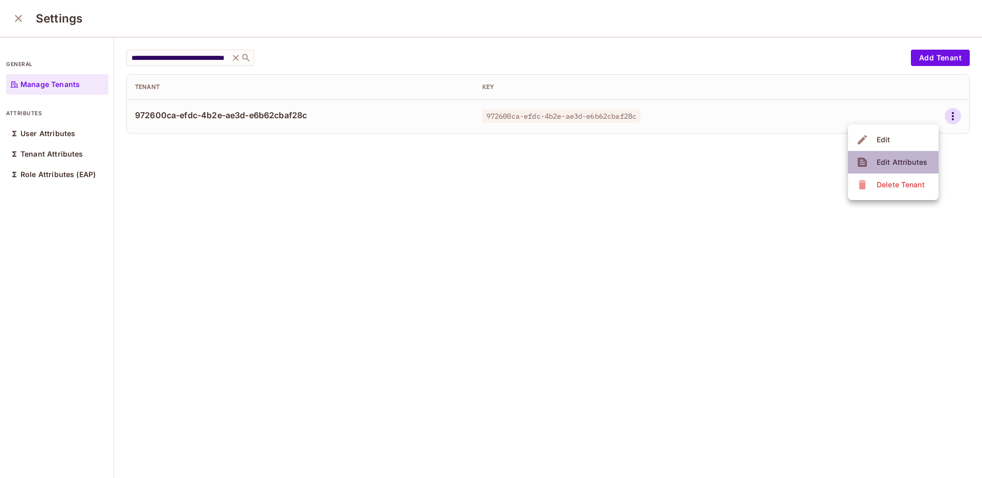
click at [911, 164] on div "Edit Attributes" at bounding box center [902, 162] width 51 height 10
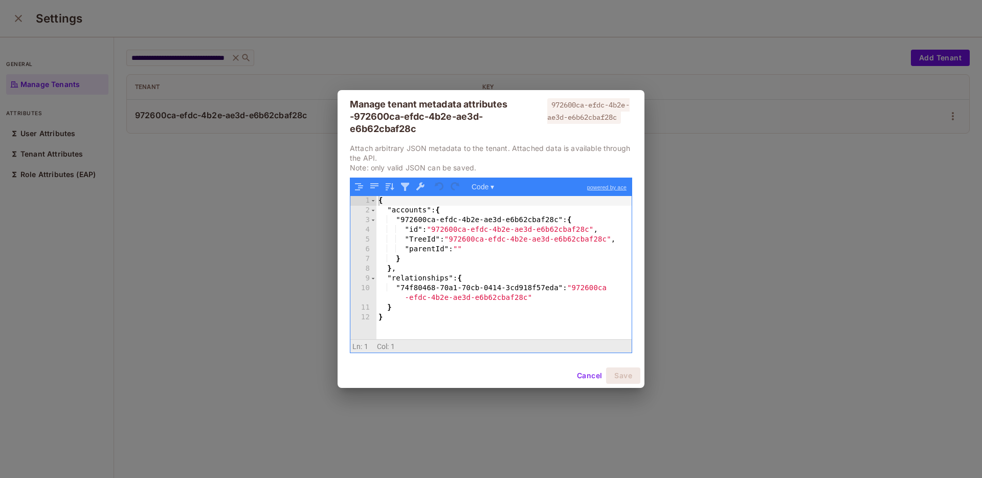
click at [591, 56] on div "Manage tenant metadata attributes - 972600ca-efdc-4b2e-ae3d-e6b62cbaf28c 972600…" at bounding box center [491, 239] width 982 height 478
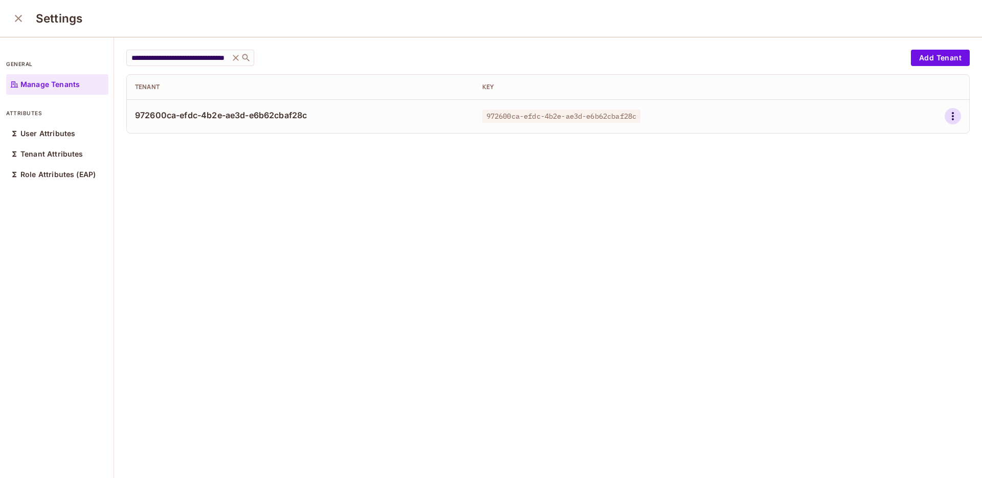
click at [947, 118] on icon "button" at bounding box center [953, 116] width 12 height 12
click at [741, 60] on div at bounding box center [491, 239] width 982 height 478
click at [947, 115] on icon "button" at bounding box center [953, 116] width 12 height 12
click at [888, 185] on div "Delete Tenant" at bounding box center [901, 185] width 48 height 10
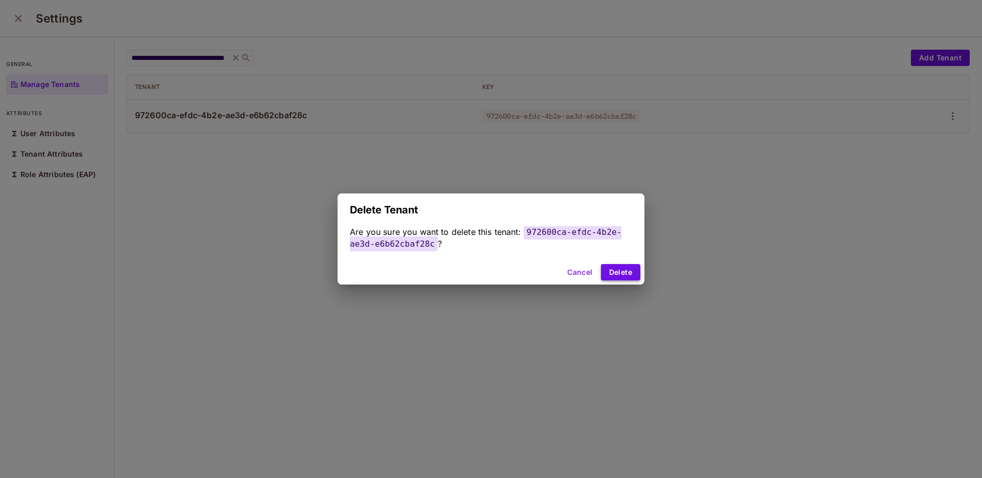
click at [622, 271] on button "Delete" at bounding box center [620, 272] width 39 height 16
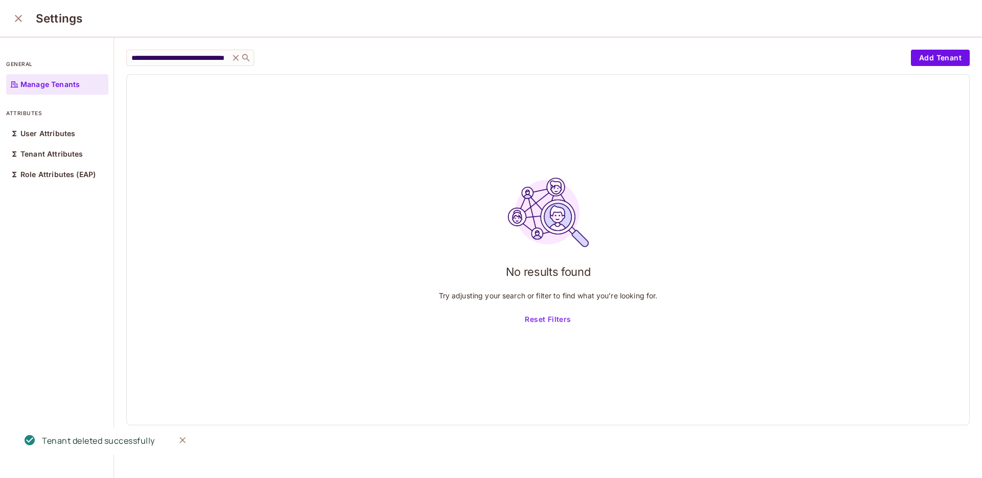
click at [18, 16] on icon "close" at bounding box center [18, 18] width 12 height 12
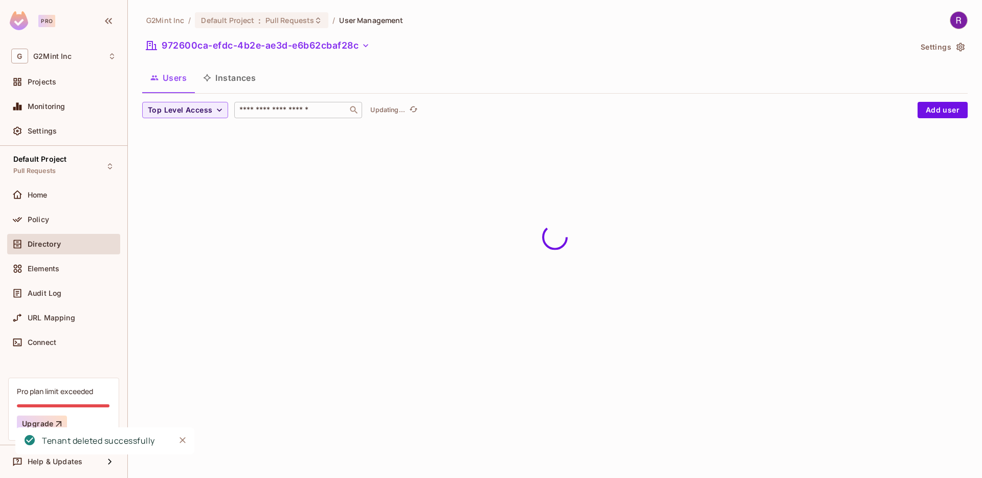
click at [291, 110] on input "text" at bounding box center [290, 110] width 107 height 10
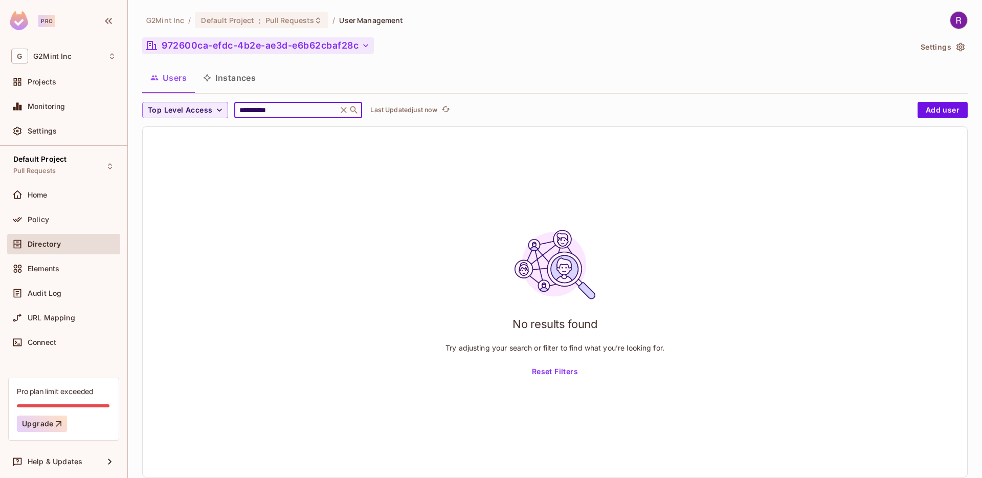
type input "**********"
click at [307, 49] on button "972600ca-efdc-4b2e-ae3d-e6b62cbaf28c" at bounding box center [258, 45] width 232 height 16
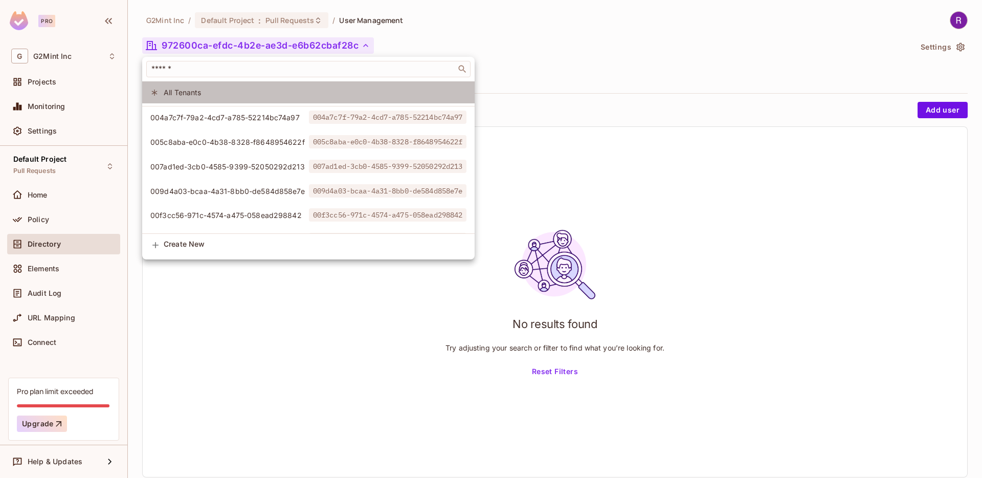
click at [240, 88] on span "All Tenants" at bounding box center [315, 92] width 303 height 10
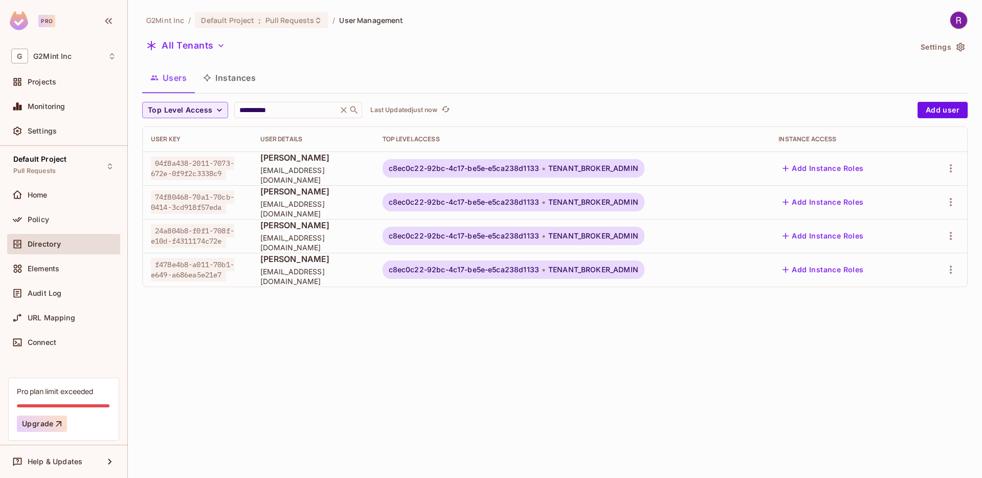
click at [458, 167] on span "c8ec0c22-92bc-4c17-be5e-e5ca238d1133" at bounding box center [464, 168] width 150 height 8
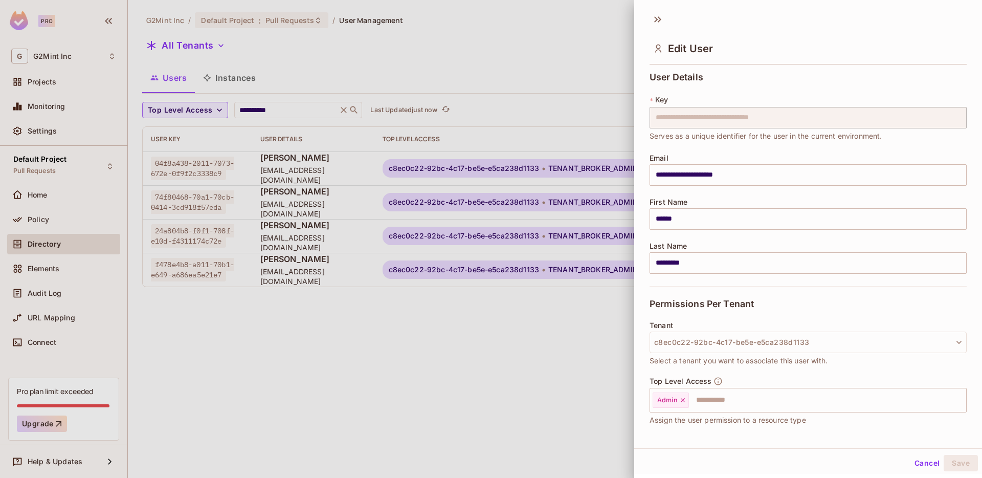
click at [407, 171] on div at bounding box center [491, 239] width 982 height 478
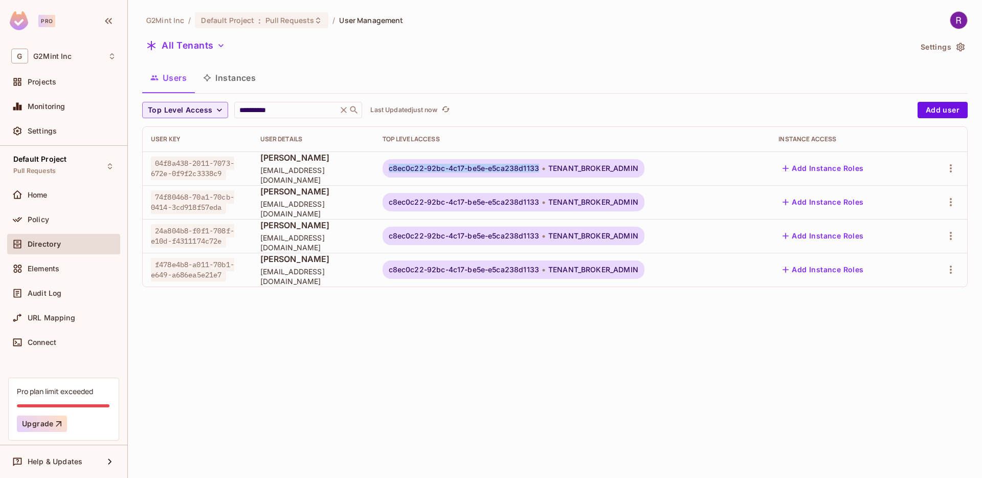
drag, startPoint x: 404, startPoint y: 169, endPoint x: 555, endPoint y: 171, distance: 151.4
click at [555, 171] on div "c8ec0c22-92bc-4c17-be5e-e5ca238d1133 TENANT_BROKER_ADMIN" at bounding box center [514, 168] width 262 height 18
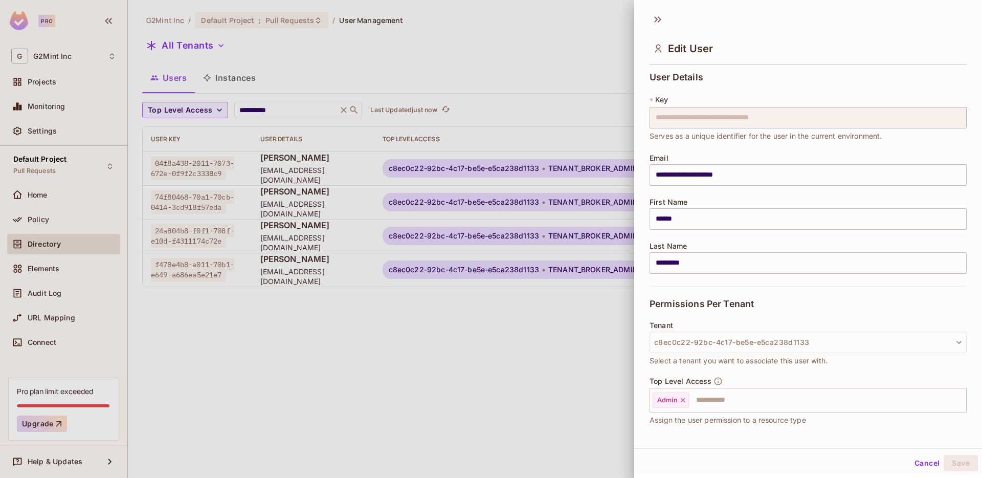
click at [573, 61] on div at bounding box center [491, 239] width 982 height 478
